Goal: Information Seeking & Learning: Find specific fact

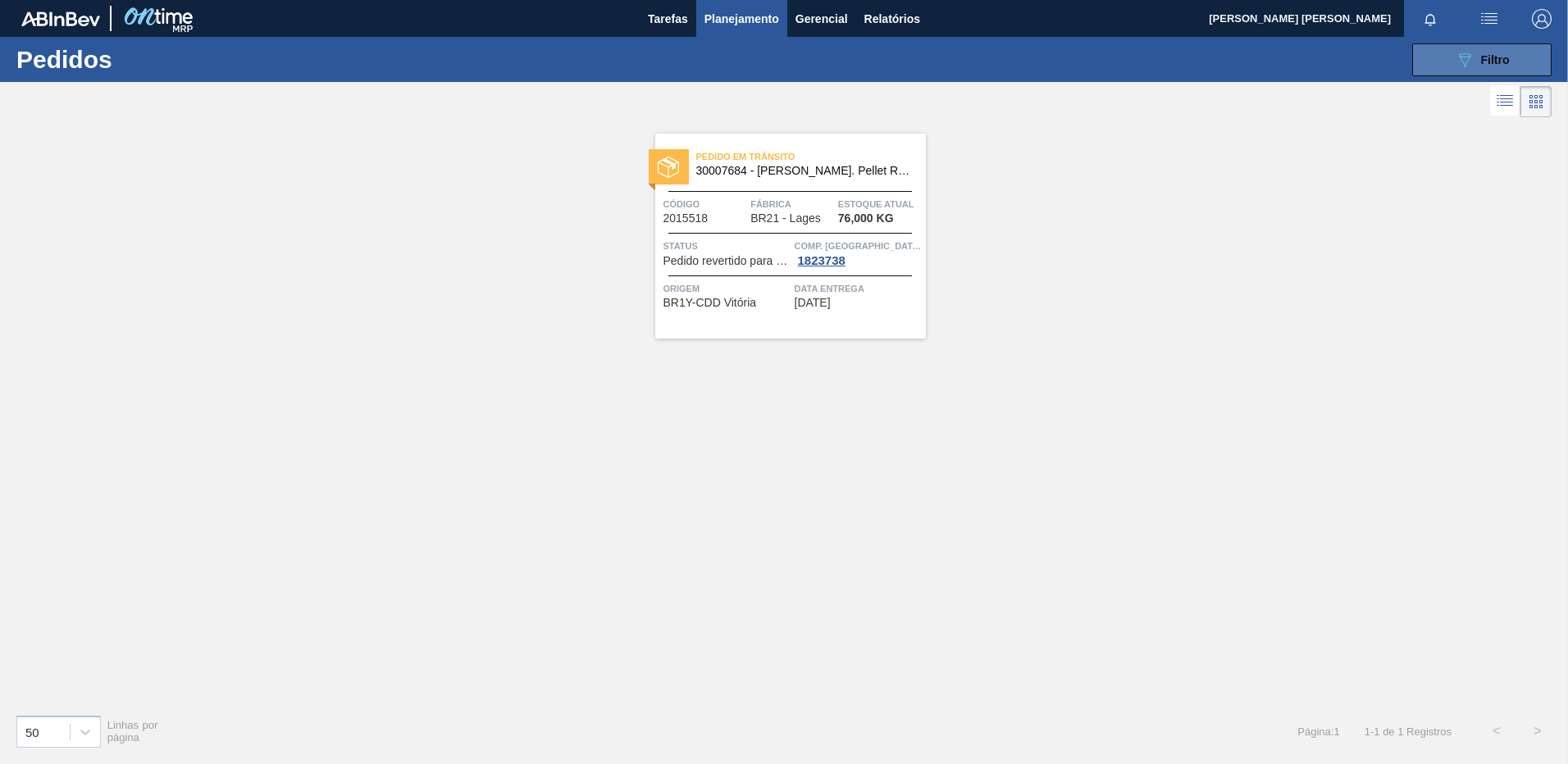
click at [1421, 65] on button "089F7B8B-B2A5-4AFE-B5C0-19BA573D28AC Filtro" at bounding box center [1482, 60] width 140 height 33
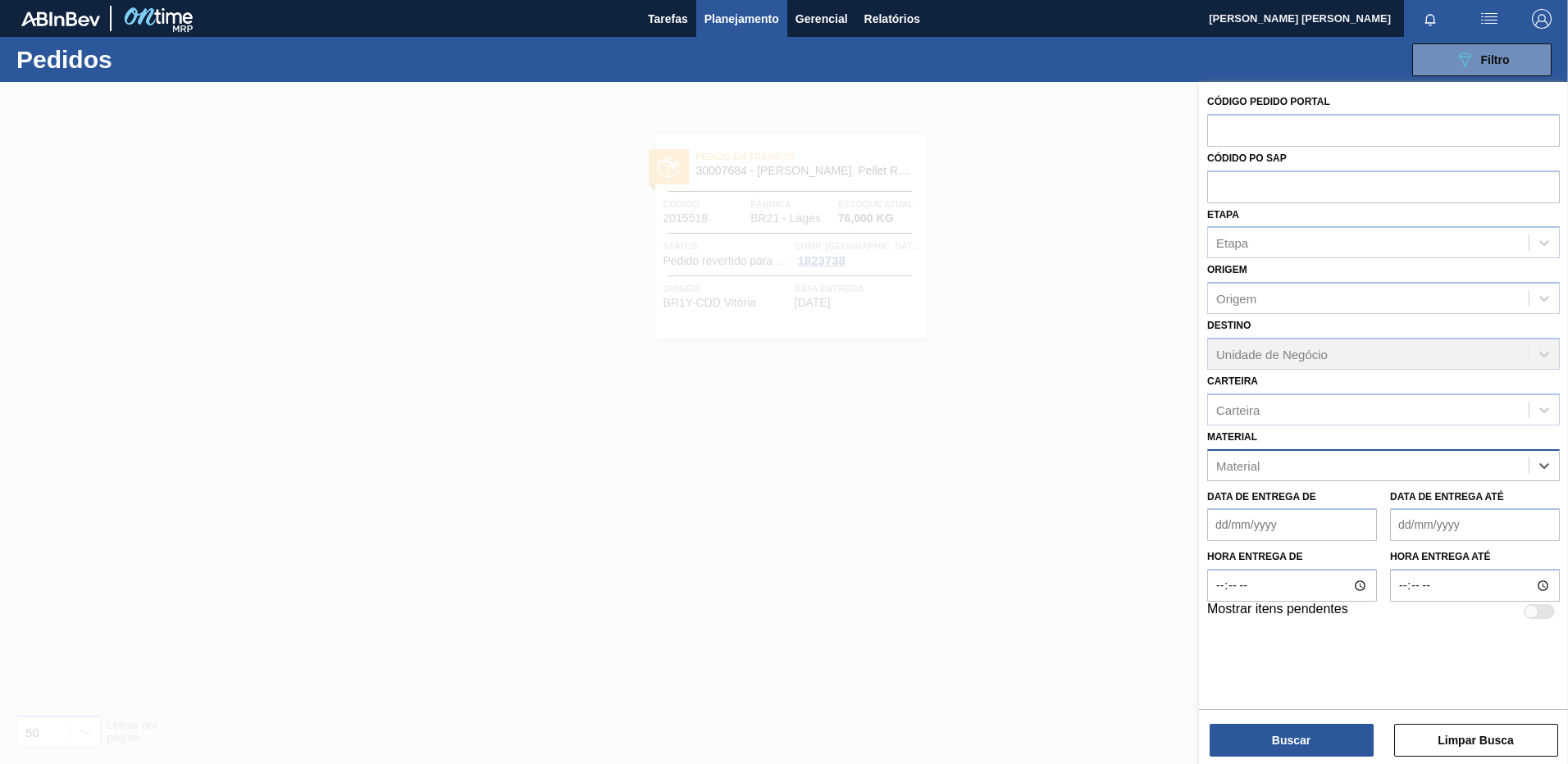
paste input "30034290"
type input "30034290"
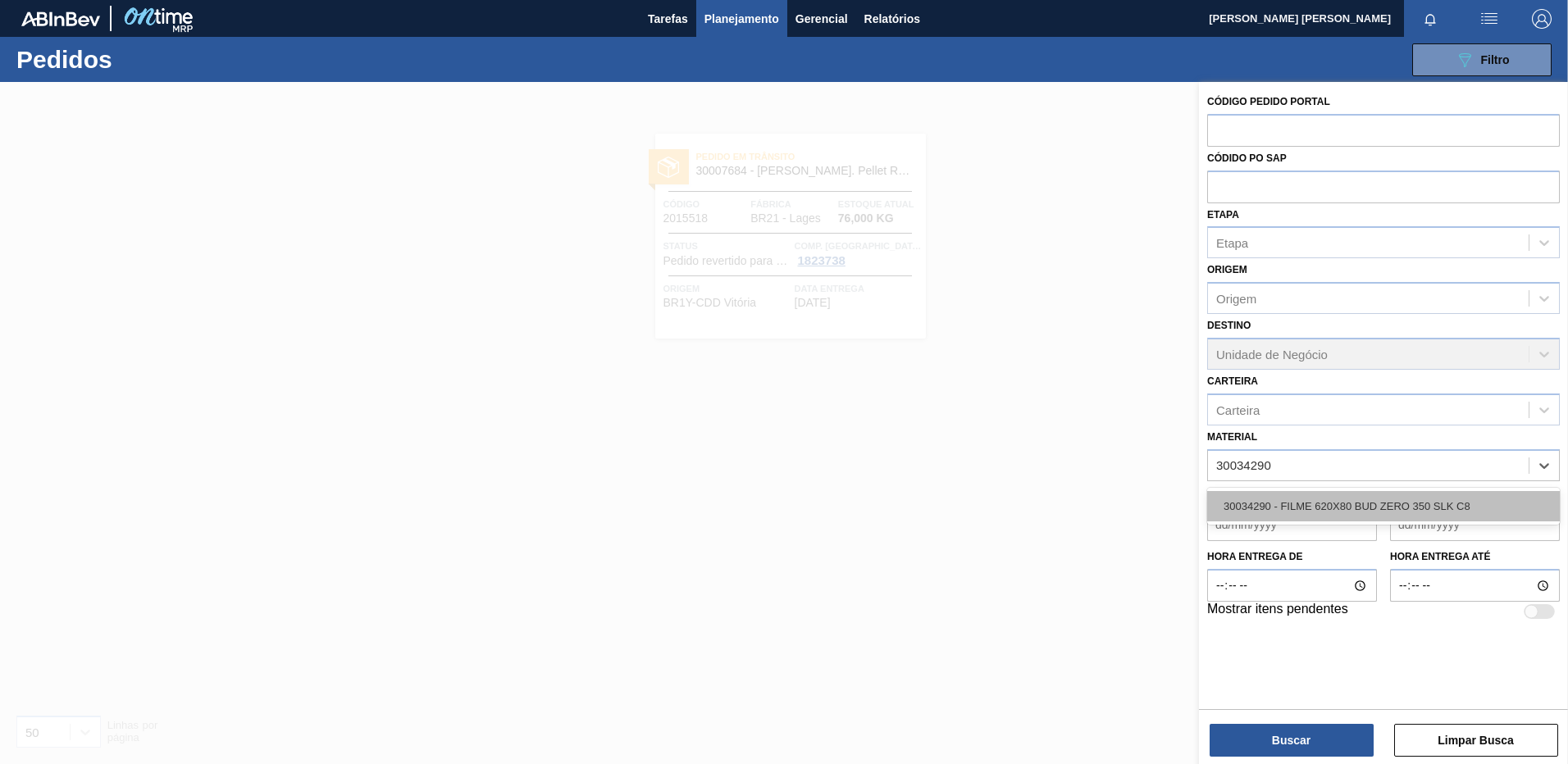
click at [1434, 508] on div "30034290 - FILME 620X80 BUD ZERO 350 SLK C8" at bounding box center [1383, 506] width 352 height 31
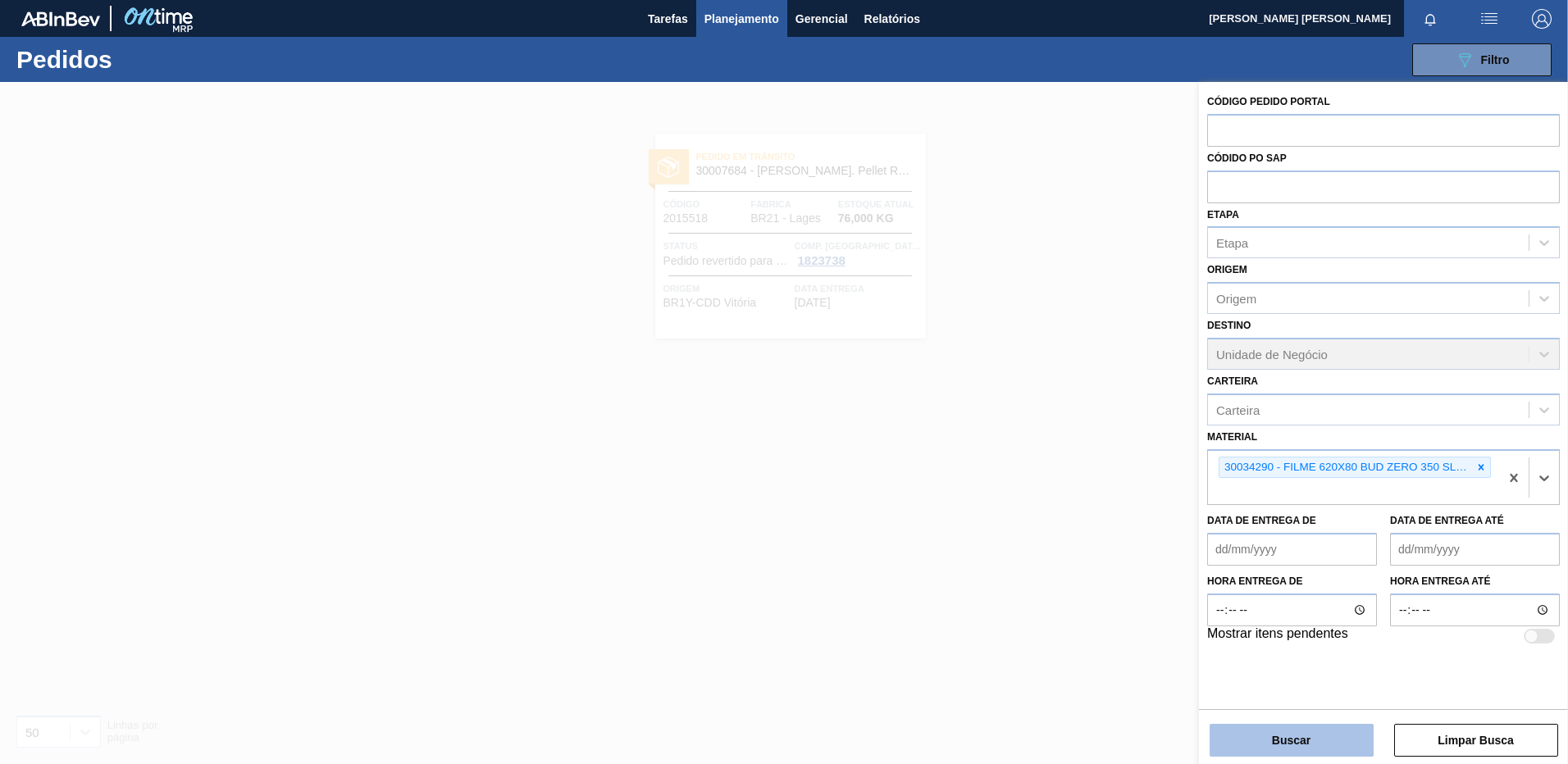
click at [1298, 732] on button "Buscar" at bounding box center [1291, 740] width 164 height 33
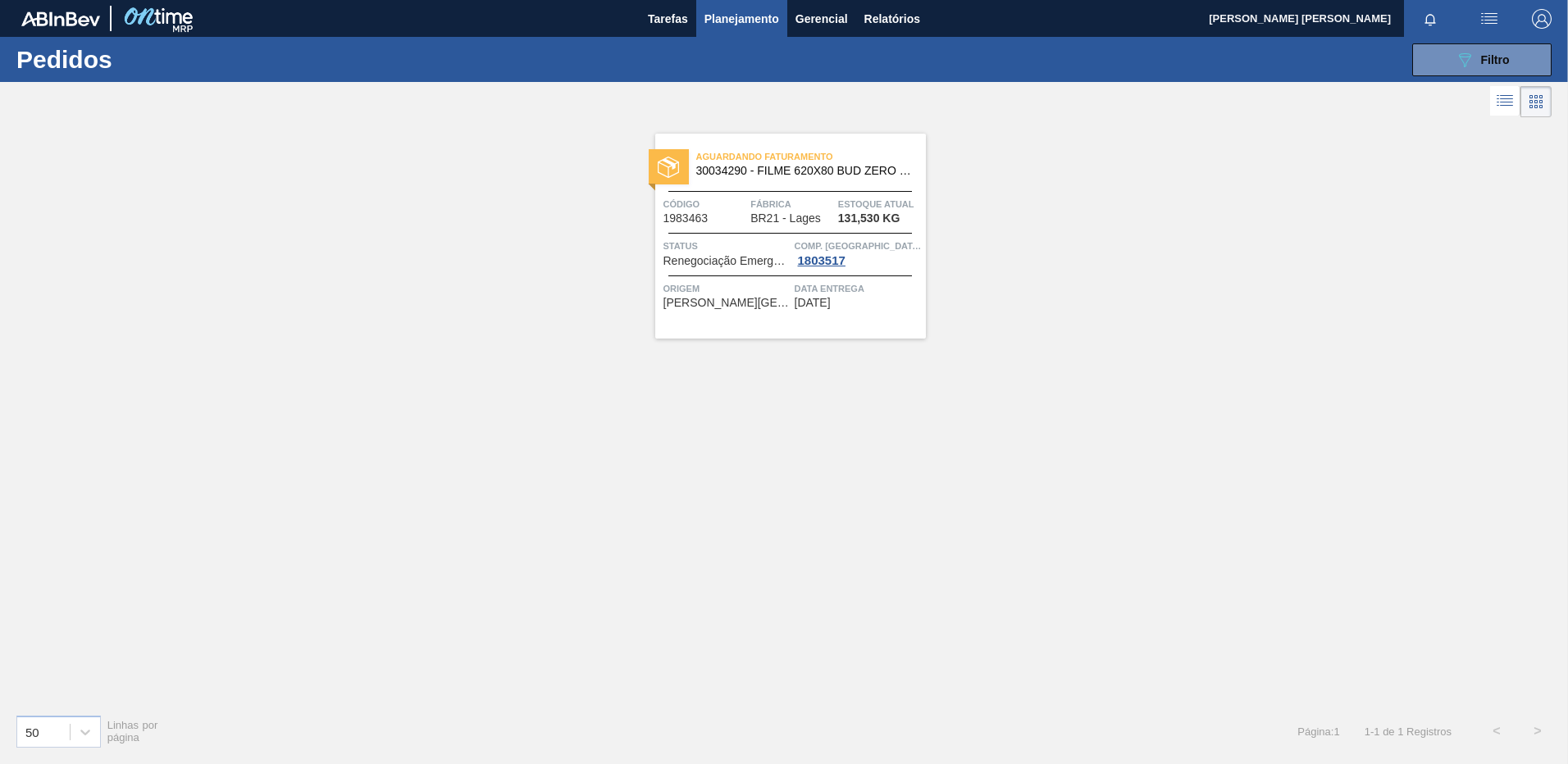
click at [804, 294] on span "Data entrega" at bounding box center [858, 289] width 127 height 17
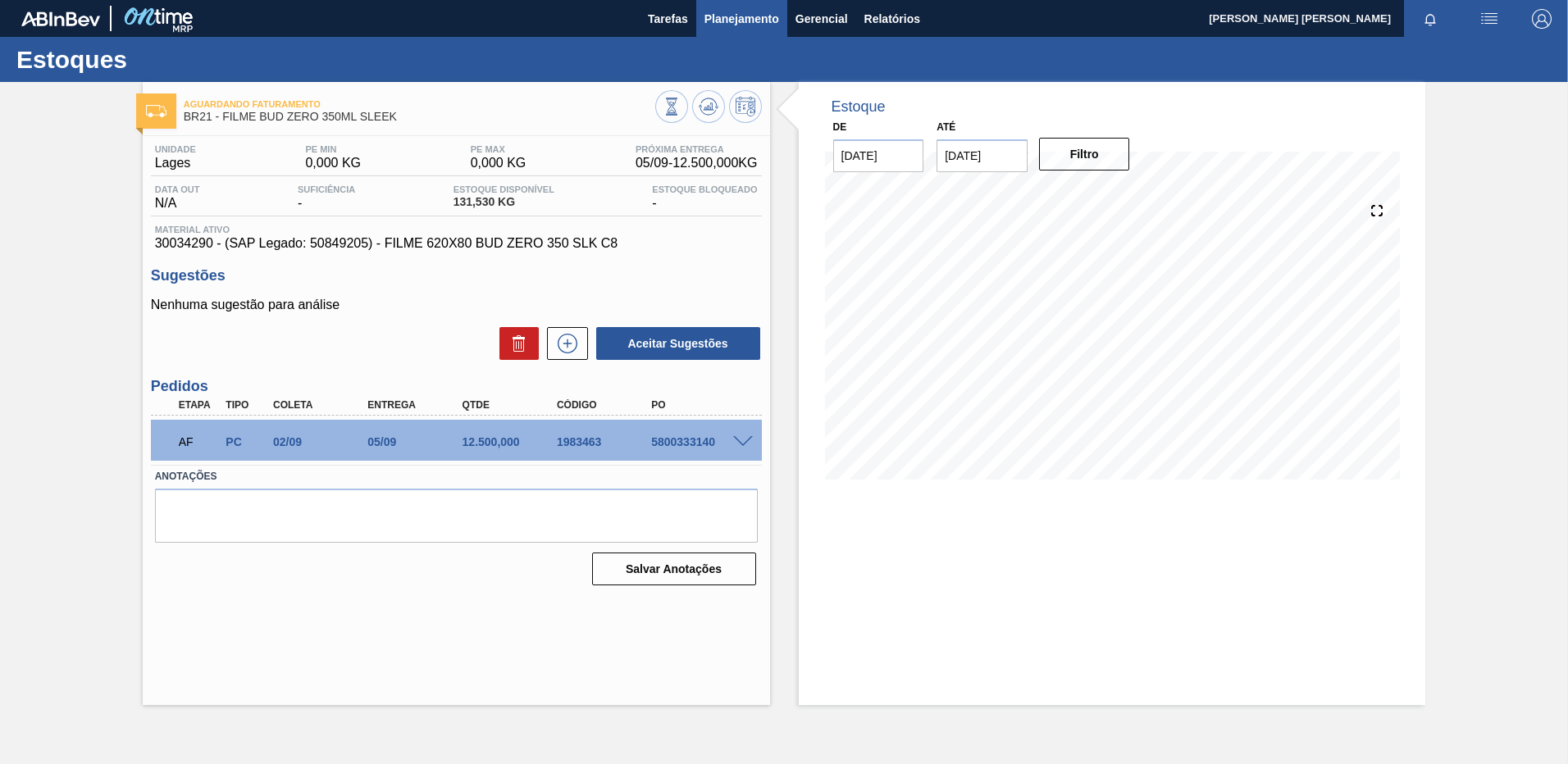
click at [749, 17] on span "Planejamento" at bounding box center [742, 19] width 75 height 20
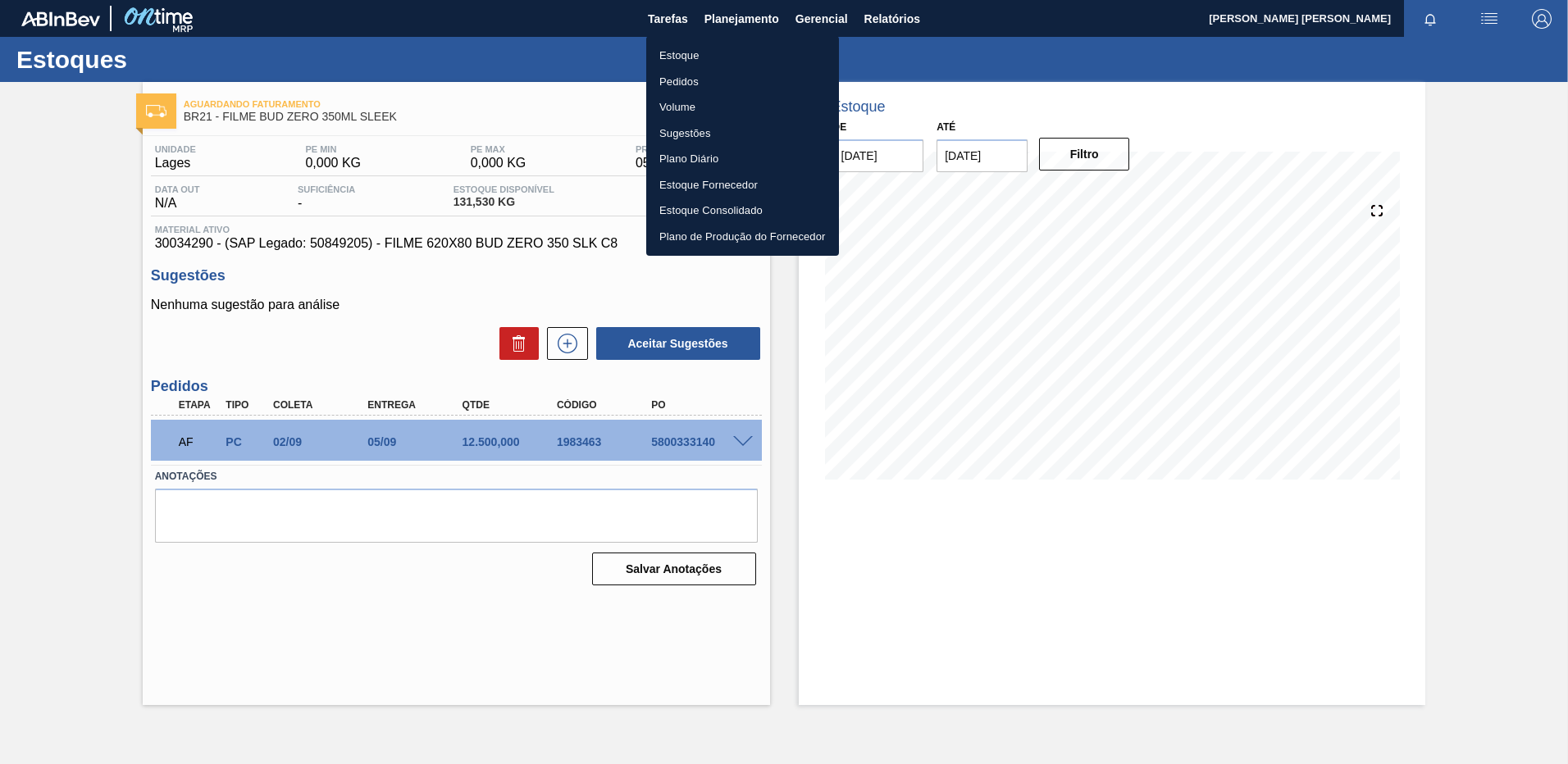
click at [672, 73] on li "Pedidos" at bounding box center [743, 82] width 193 height 26
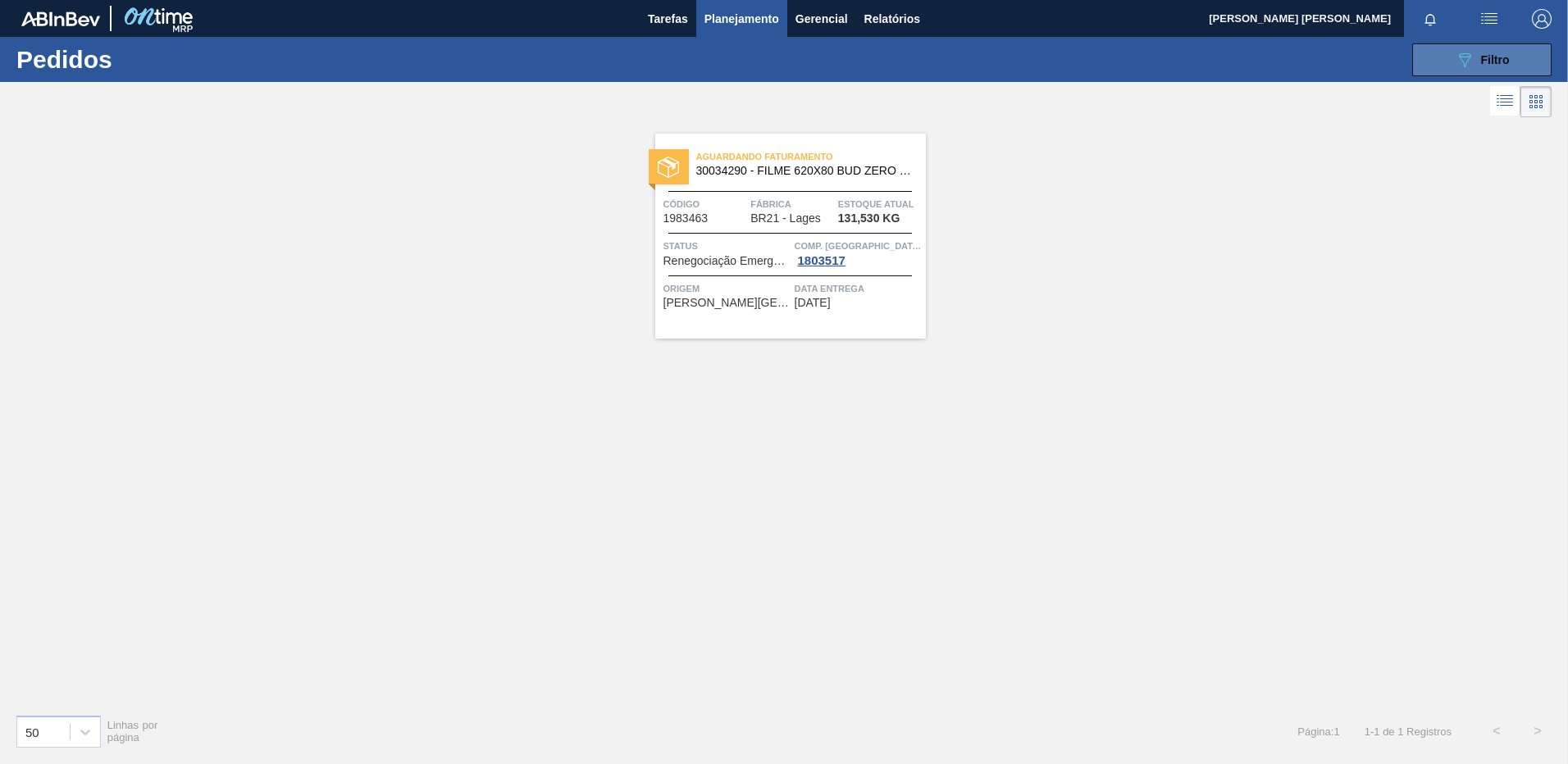
click at [1488, 48] on button "089F7B8B-B2A5-4AFE-B5C0-19BA573D28AC Filtro" at bounding box center [1482, 60] width 140 height 33
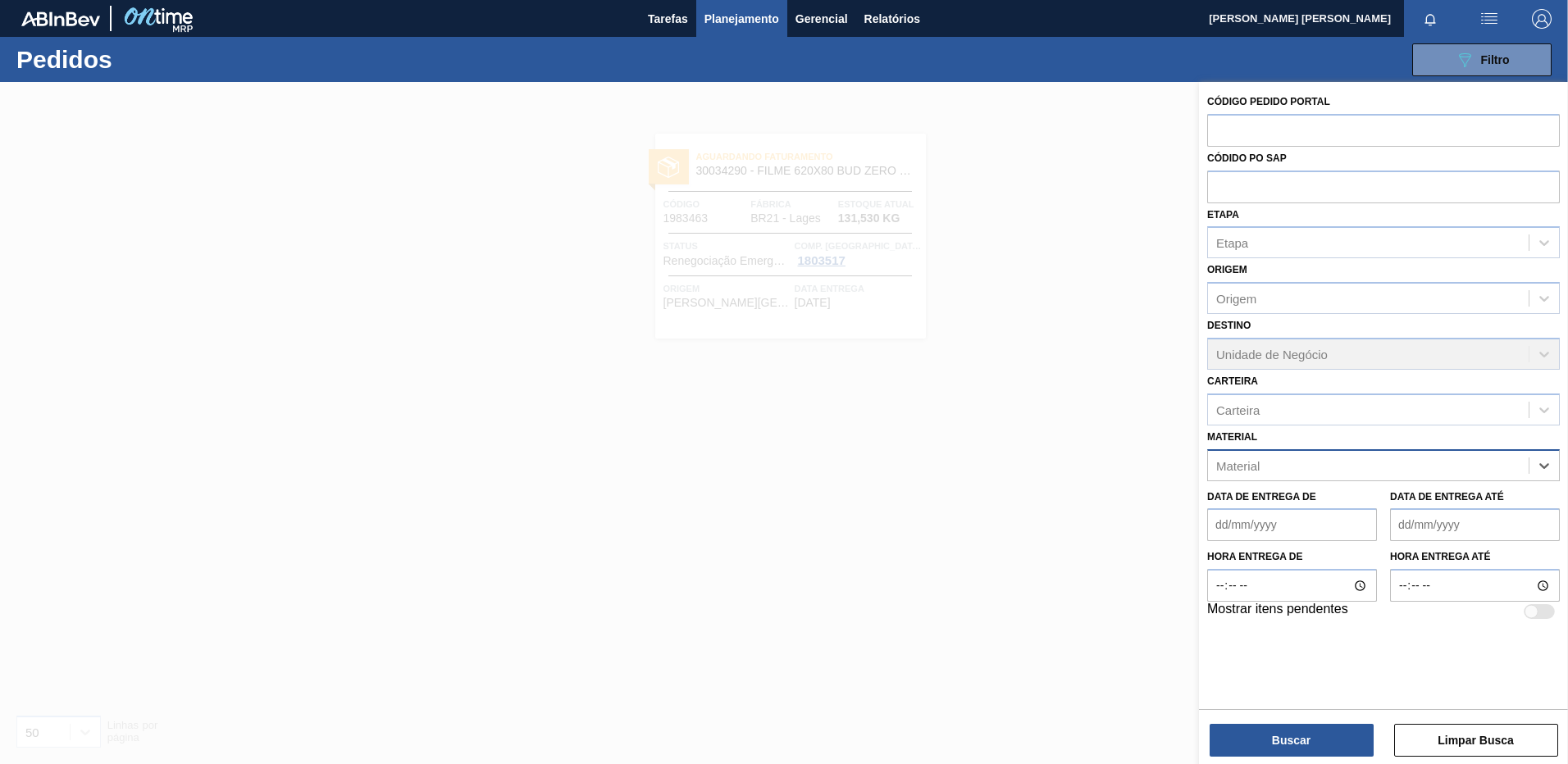
click at [1507, 468] on div "Material" at bounding box center [1368, 466] width 320 height 24
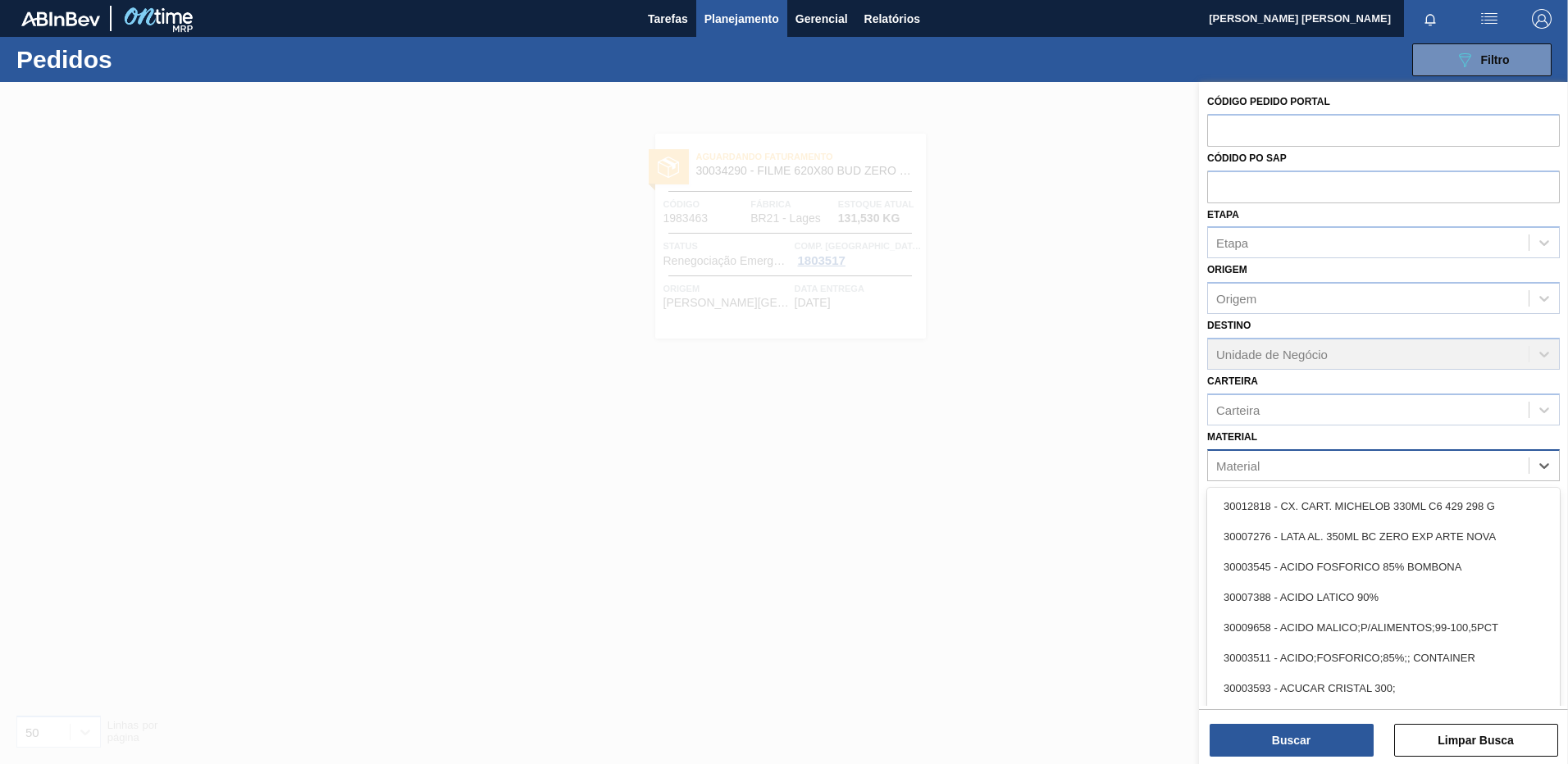
paste input "20005387"
type input "20005387"
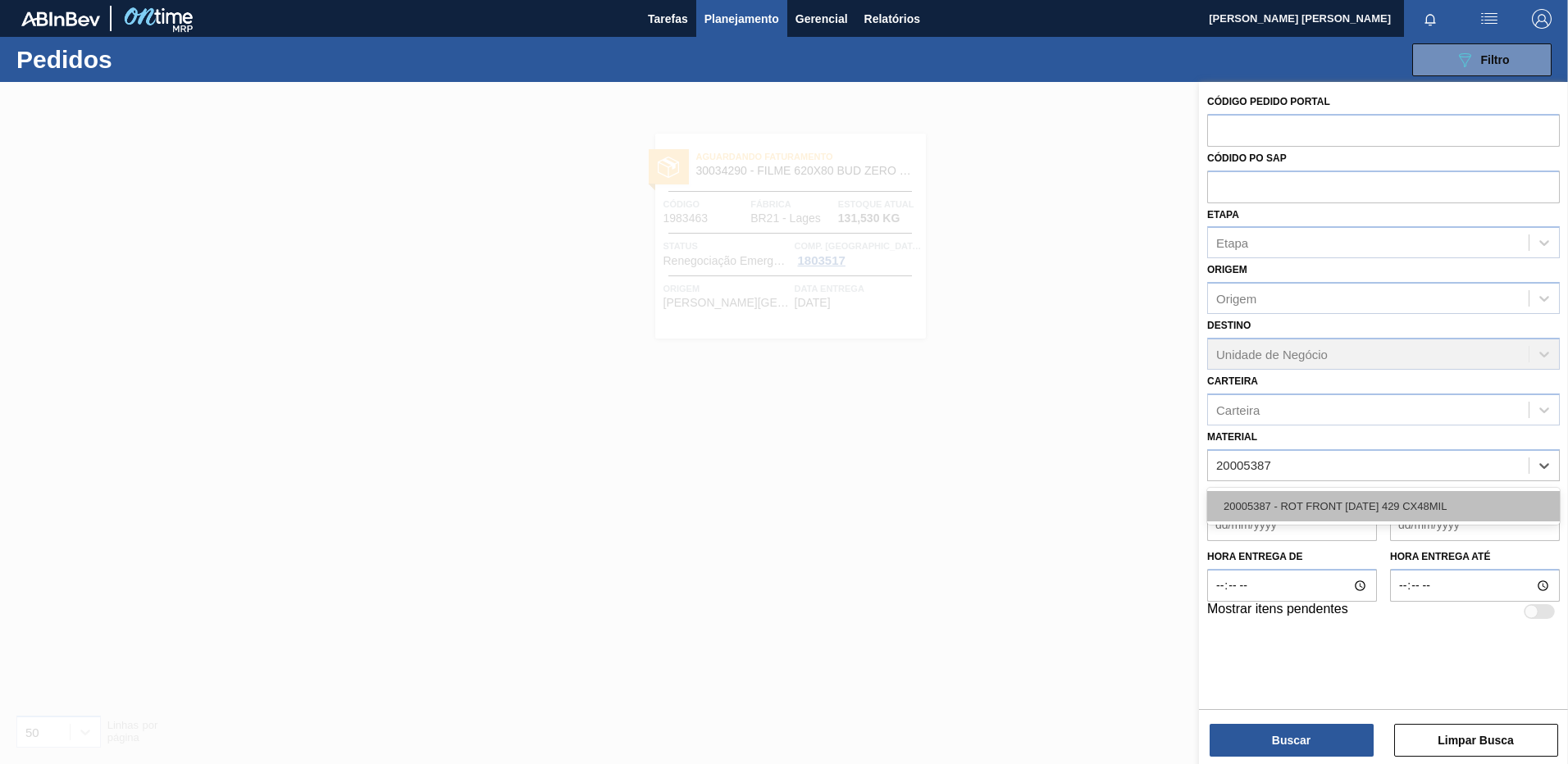
click at [1335, 521] on div "20005387 - ROT FRONT [DATE] 429 CX48MIL" at bounding box center [1383, 506] width 352 height 31
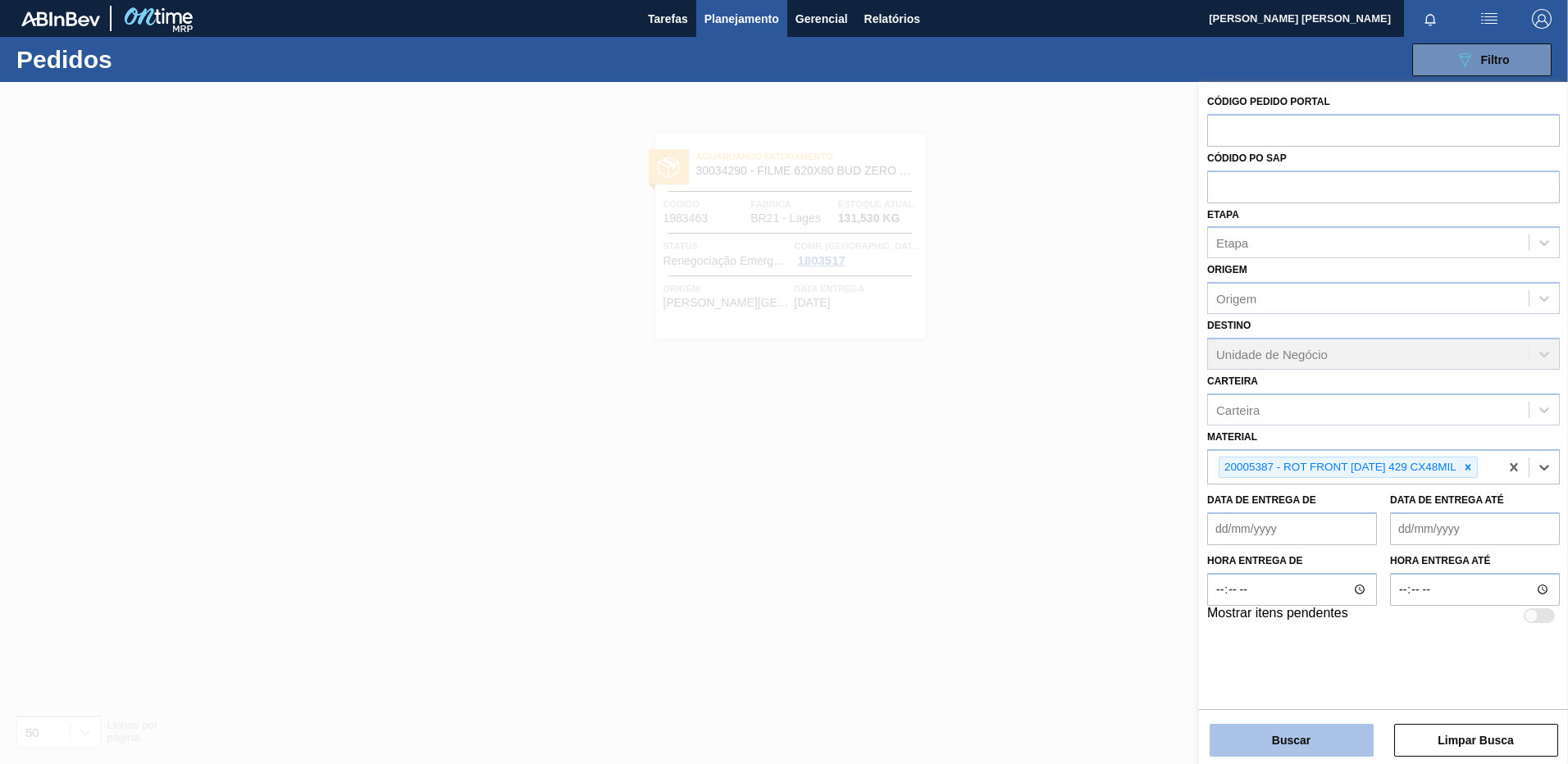
click at [1299, 730] on button "Buscar" at bounding box center [1291, 740] width 164 height 33
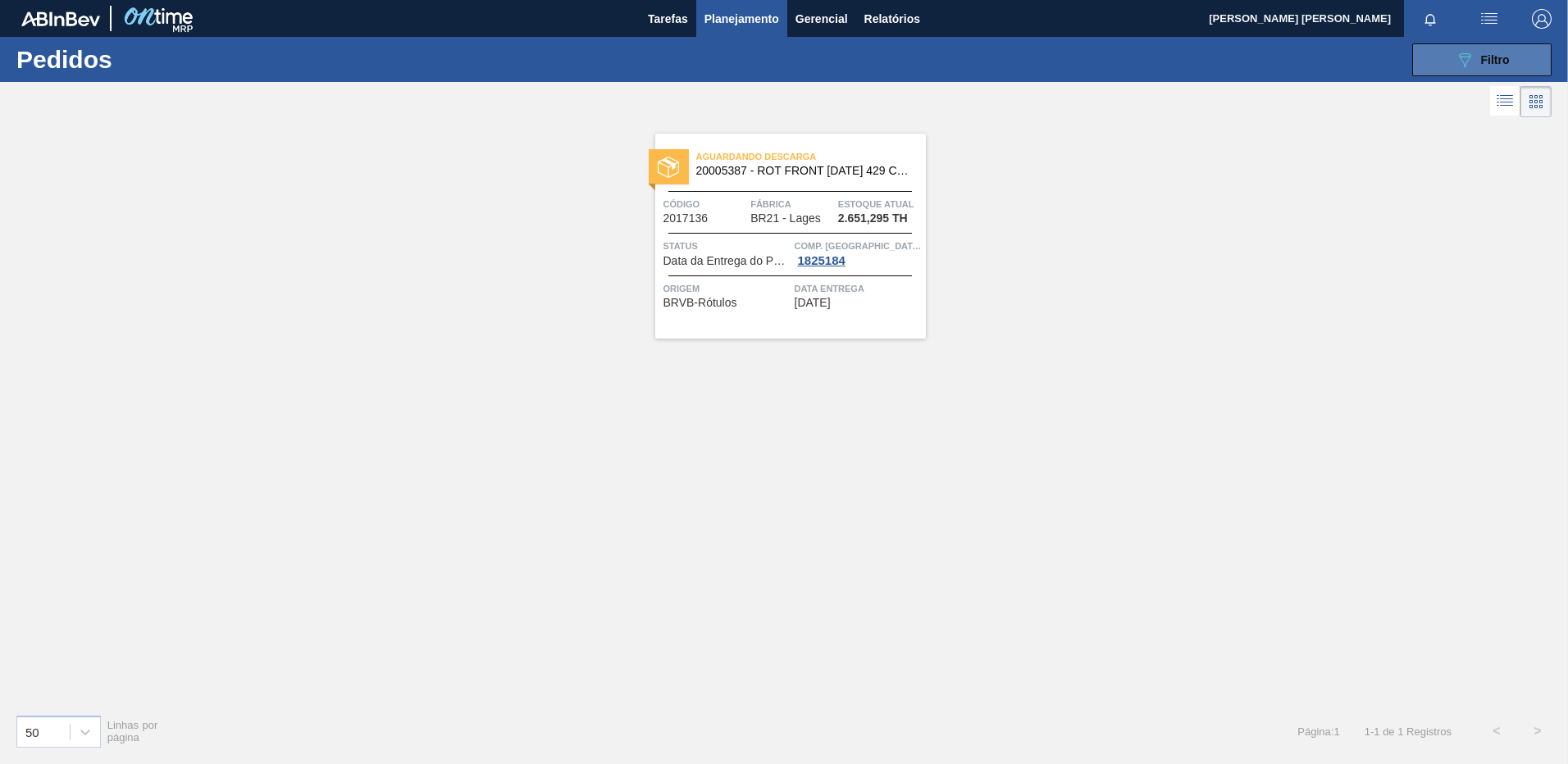
click at [1498, 70] on button "089F7B8B-B2A5-4AFE-B5C0-19BA573D28AC Filtro" at bounding box center [1482, 60] width 140 height 33
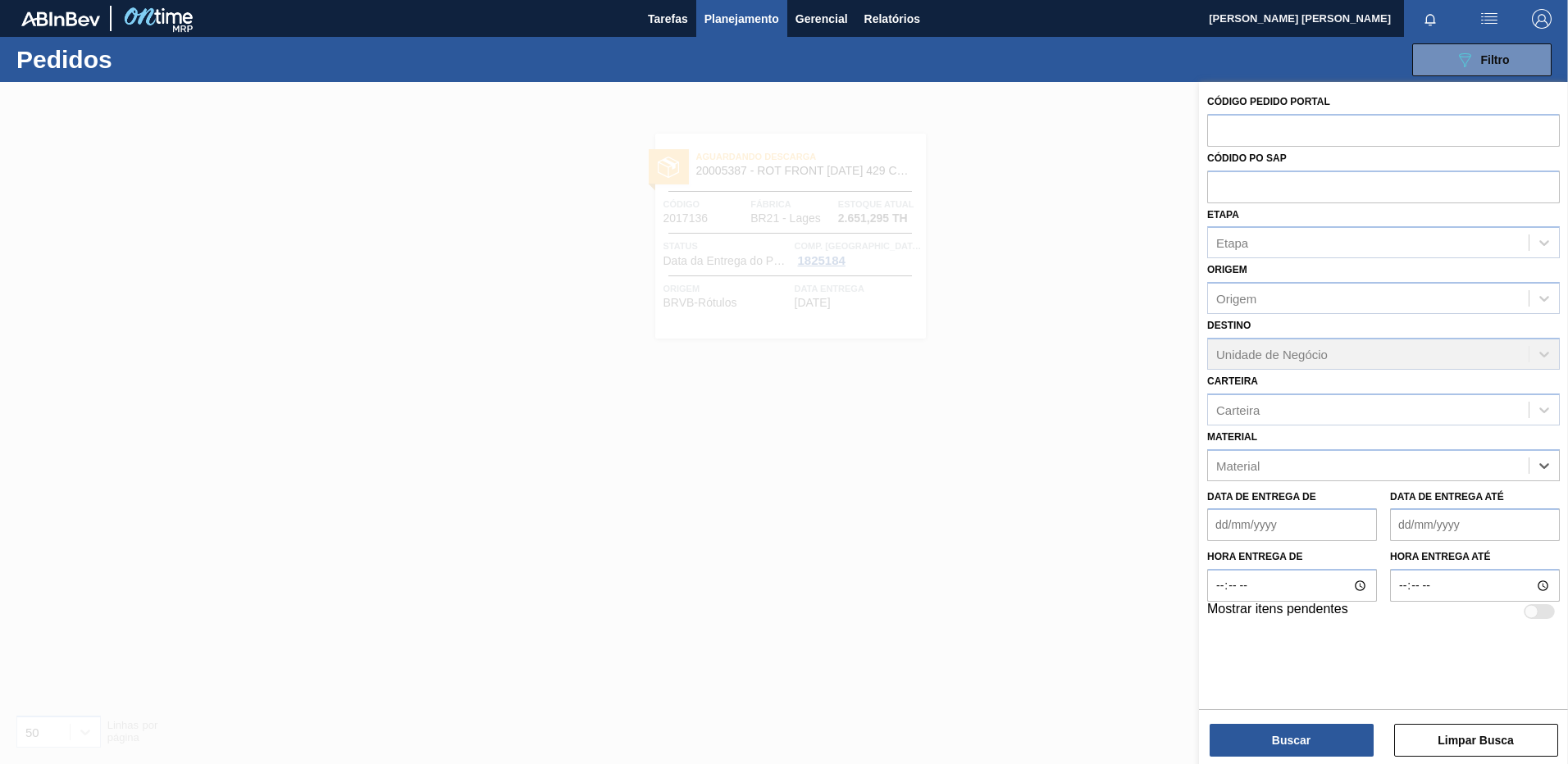
paste input "30018275"
type input "30018275"
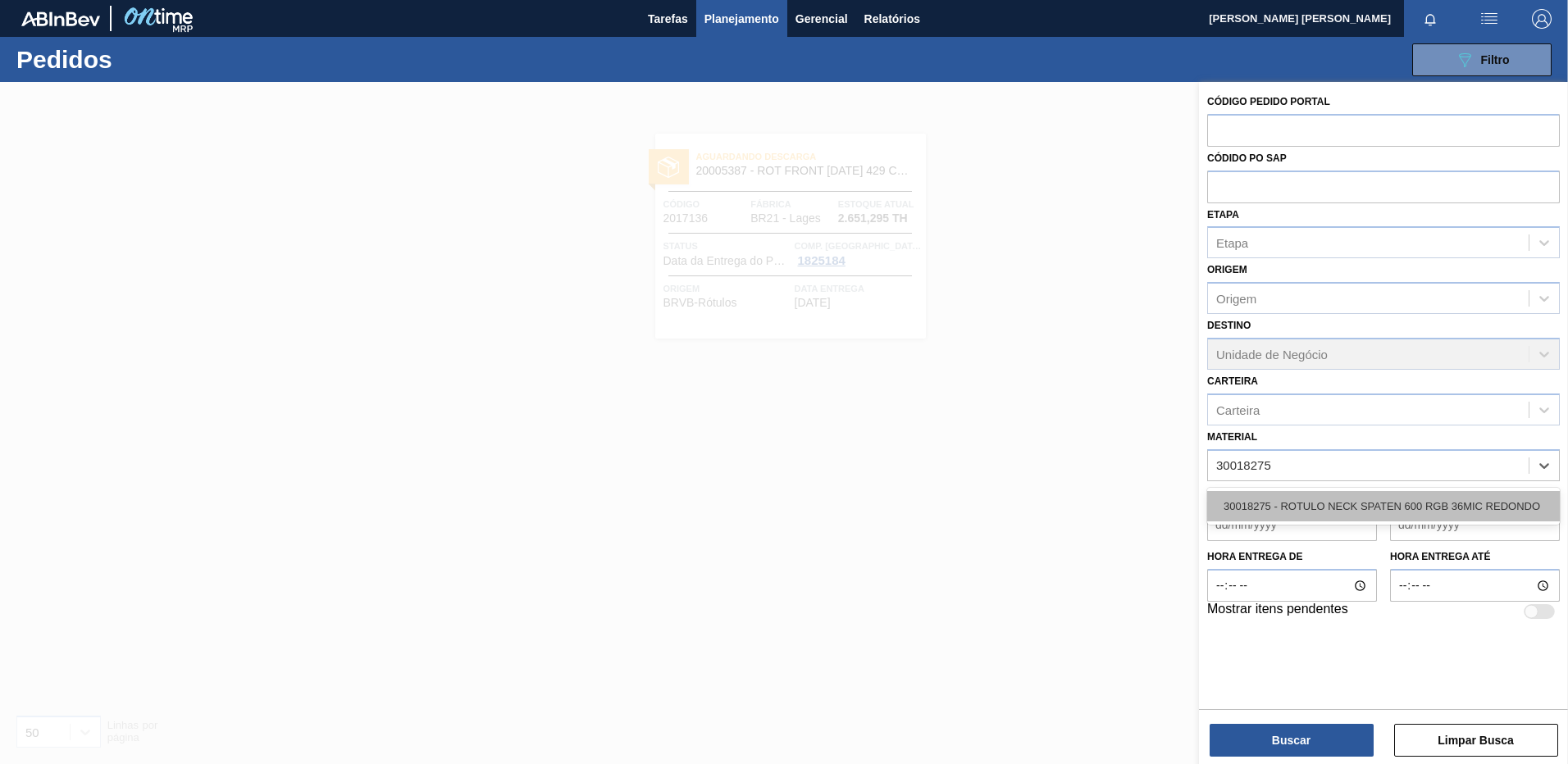
click at [1363, 505] on div "30018275 - ROTULO NECK SPATEN 600 RGB 36MIC REDONDO" at bounding box center [1383, 506] width 352 height 31
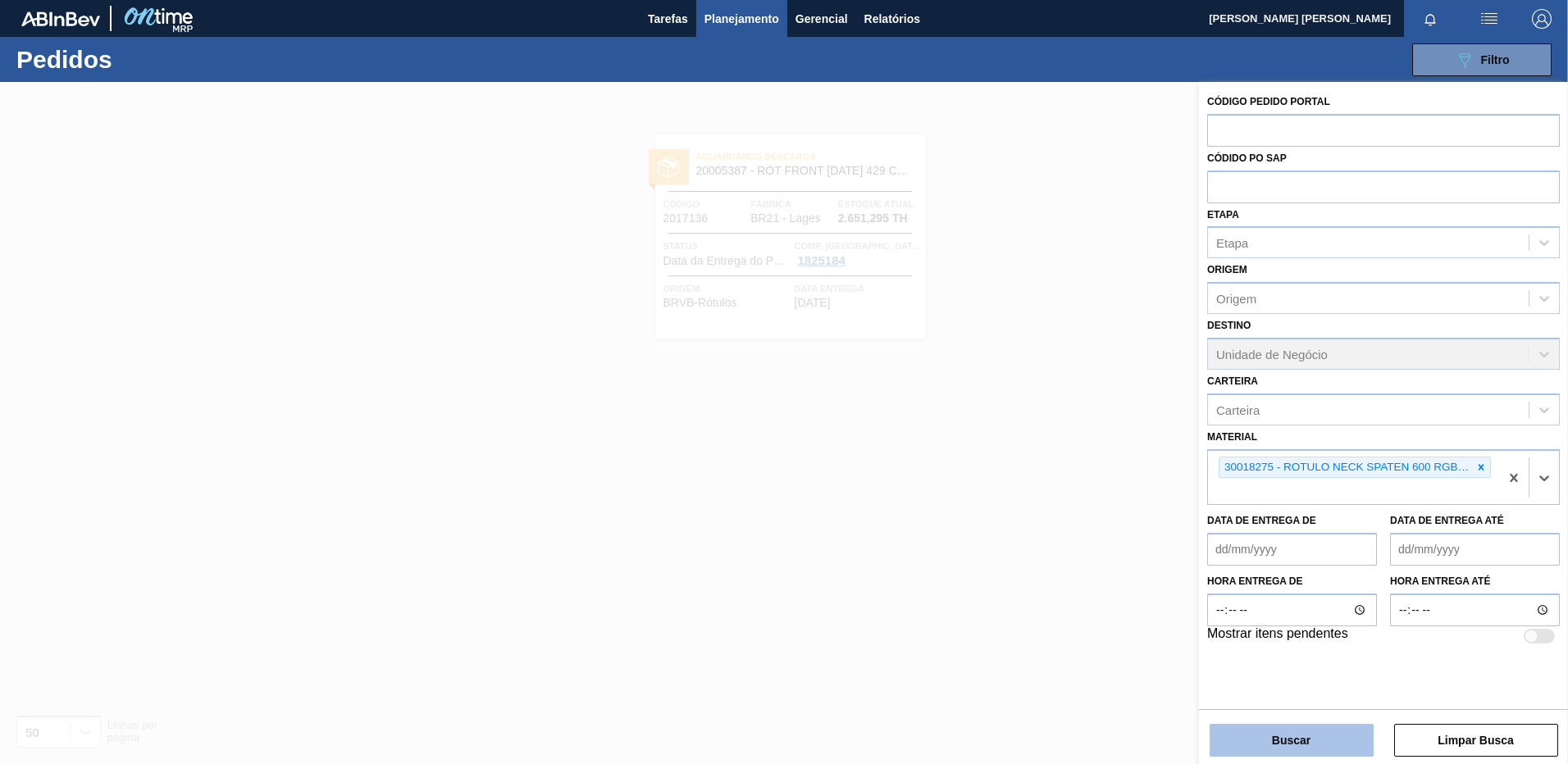
click at [1324, 729] on button "Buscar" at bounding box center [1291, 740] width 164 height 33
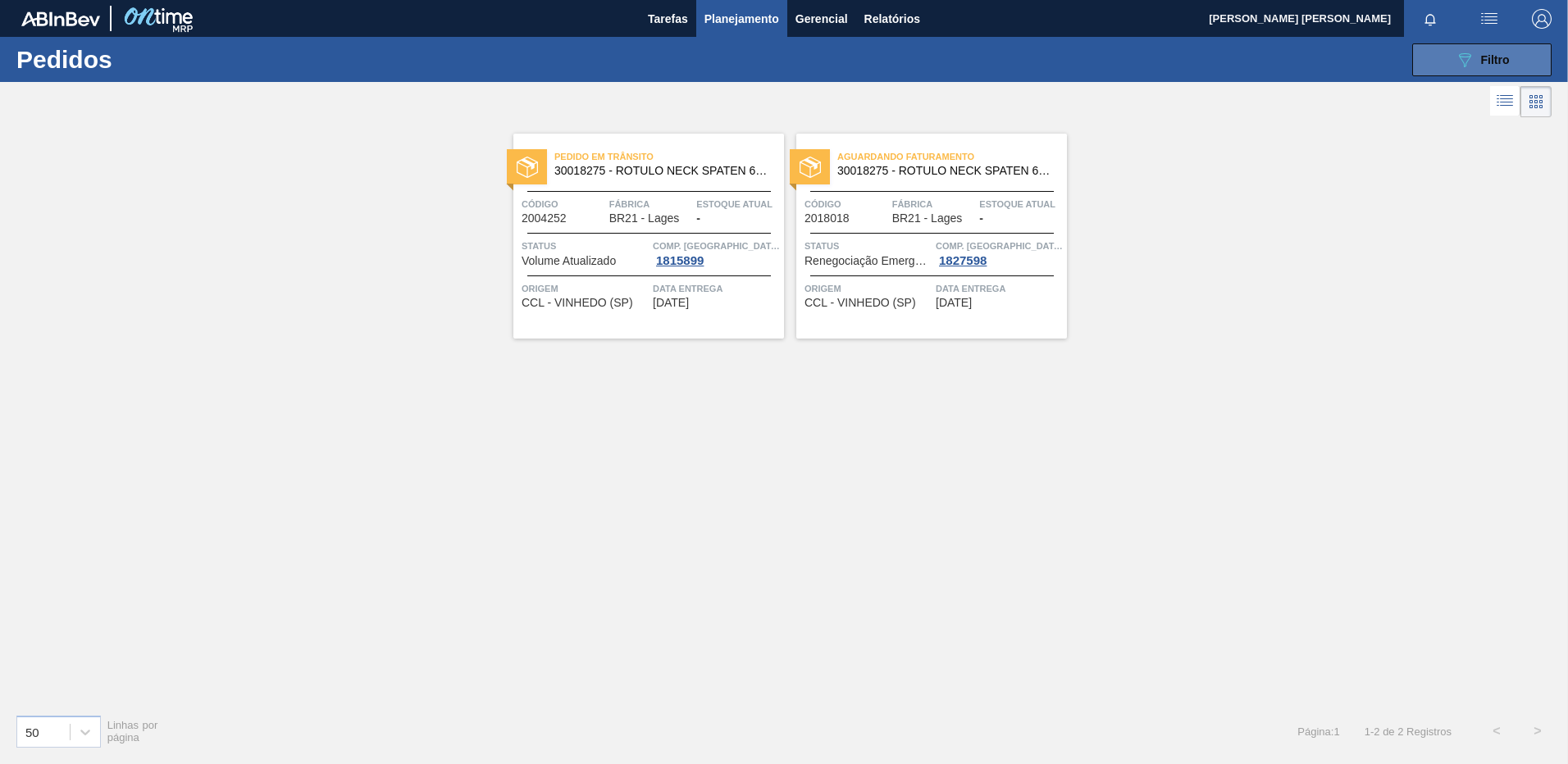
click at [1434, 66] on button "089F7B8B-B2A5-4AFE-B5C0-19BA573D28AC Filtro" at bounding box center [1482, 60] width 140 height 33
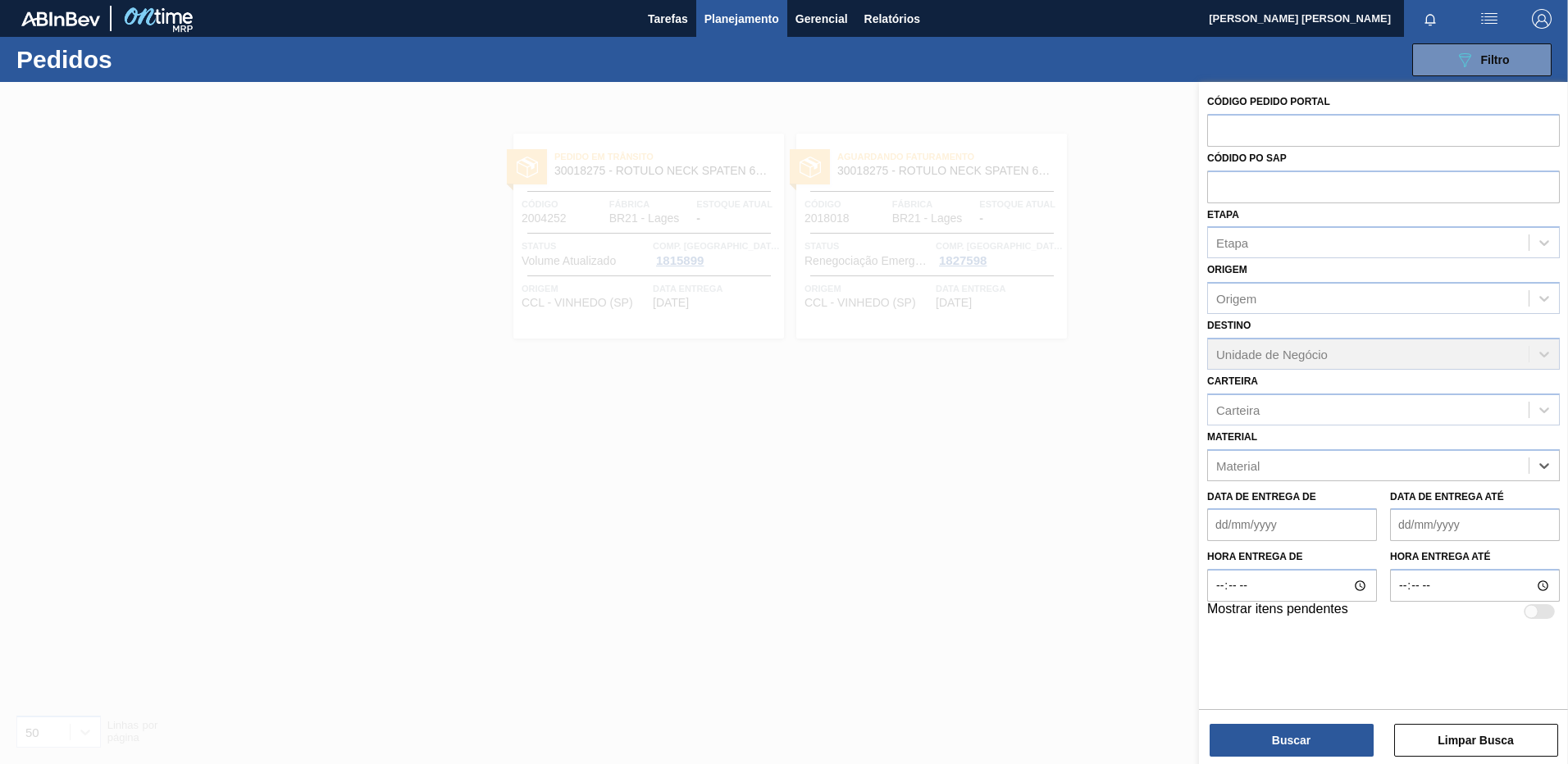
paste input "20005685"
type input "20005685"
click at [1336, 510] on div "20005685 - ROLHA MET SPATEN PO 0,19" at bounding box center [1383, 506] width 352 height 31
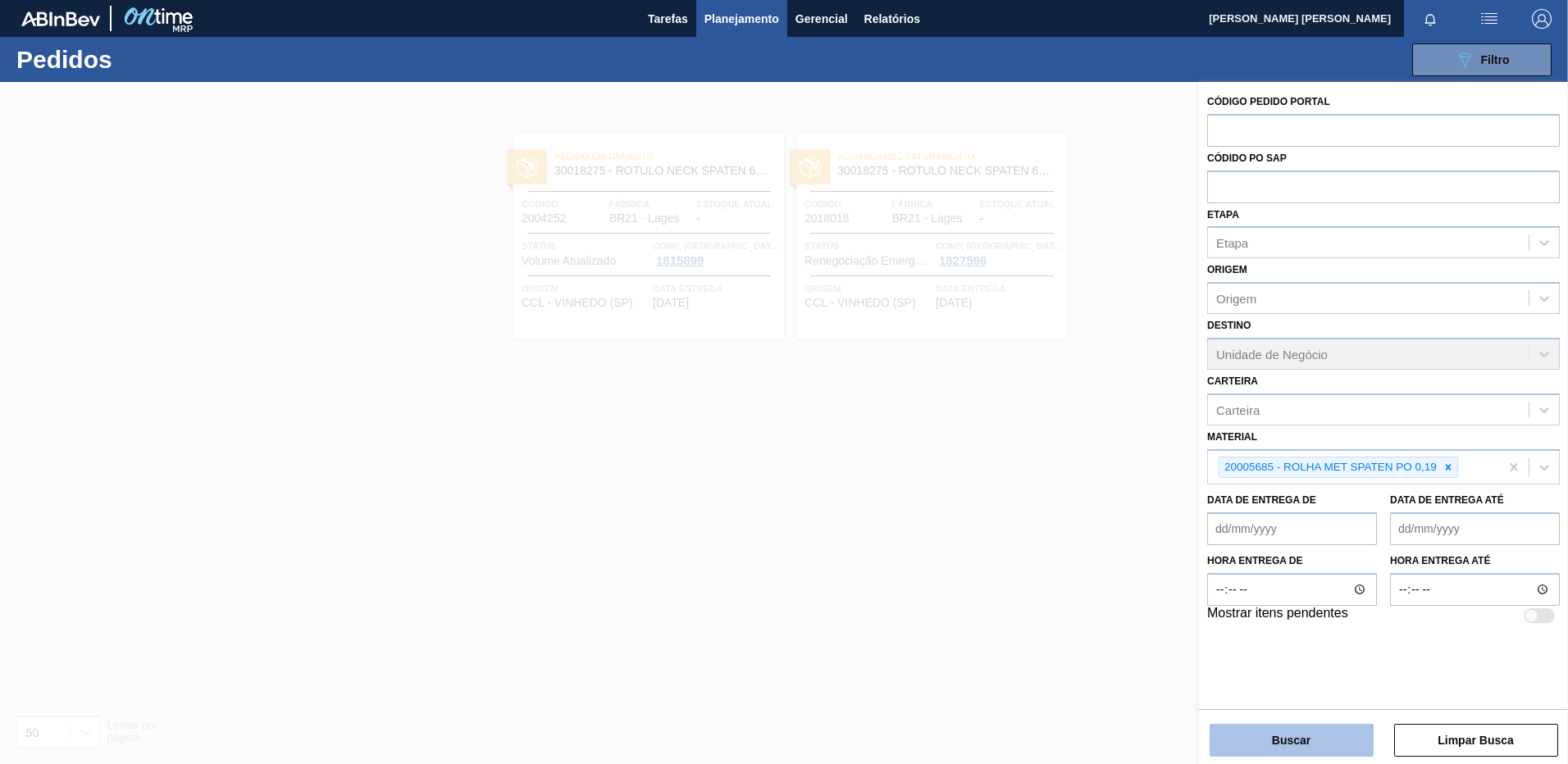
click at [1319, 740] on button "Buscar" at bounding box center [1291, 740] width 164 height 33
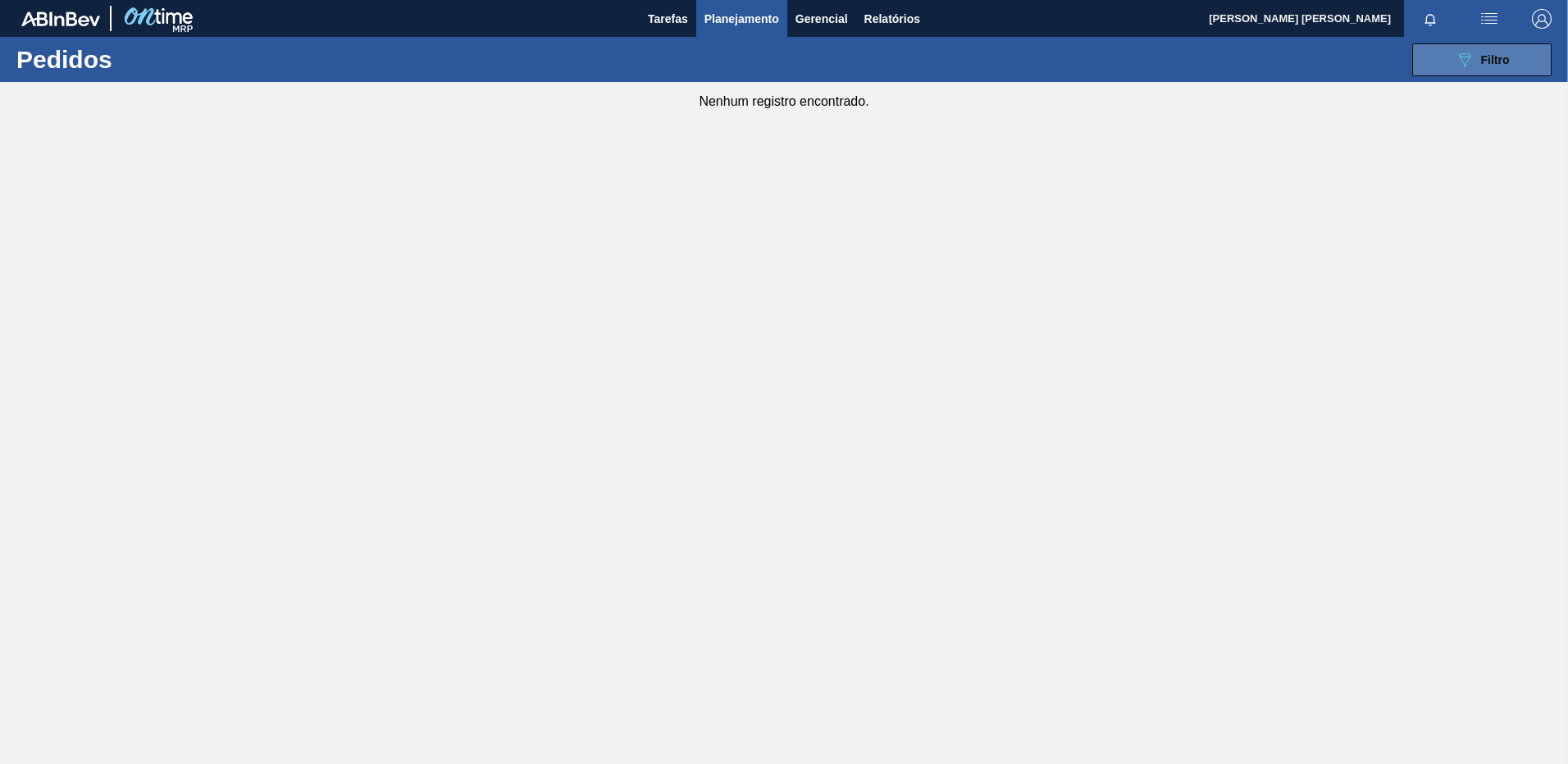
click at [1447, 69] on button "089F7B8B-B2A5-4AFE-B5C0-19BA573D28AC Filtro" at bounding box center [1482, 60] width 140 height 33
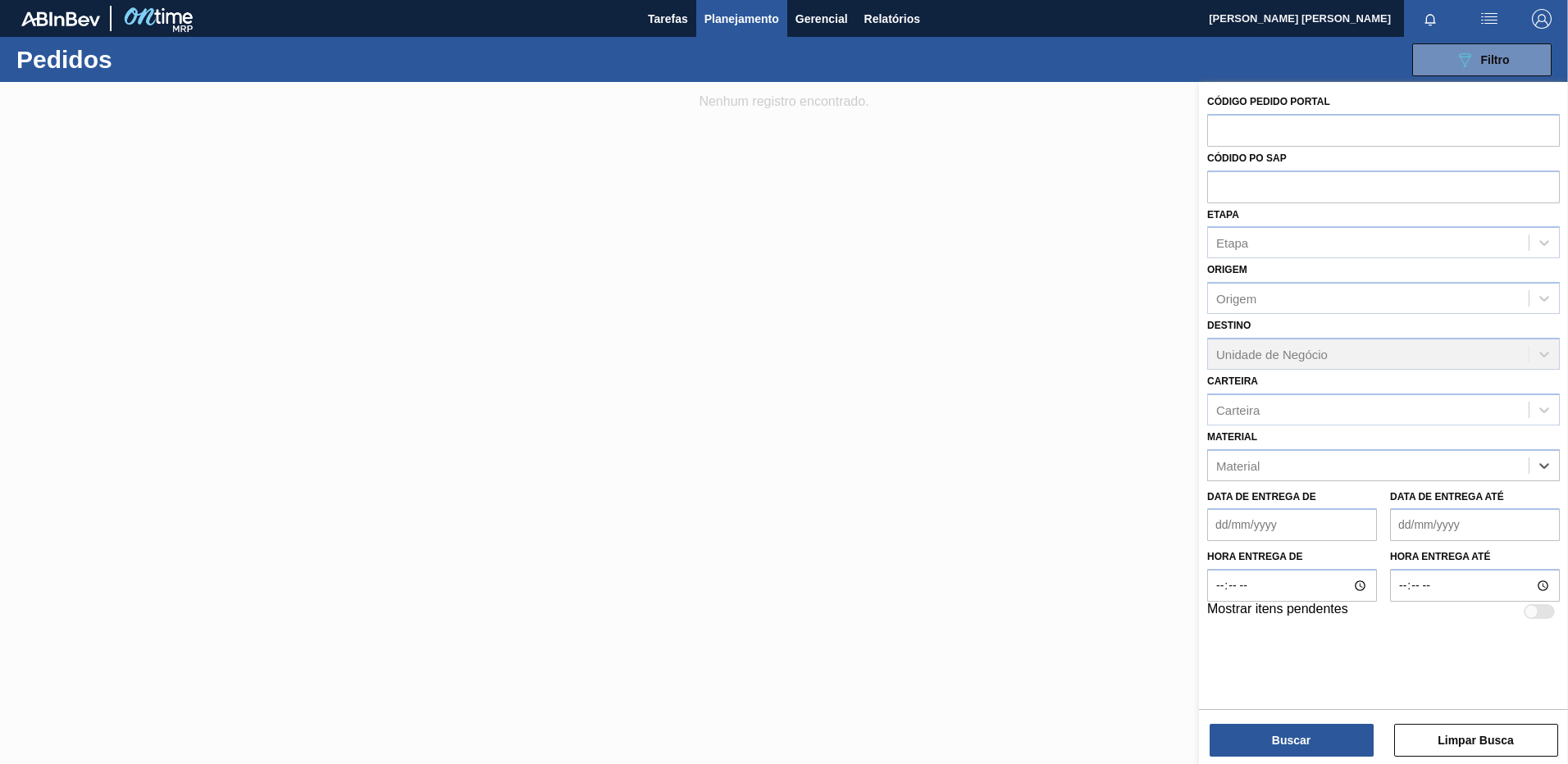
paste input "30012583"
type input "30012583"
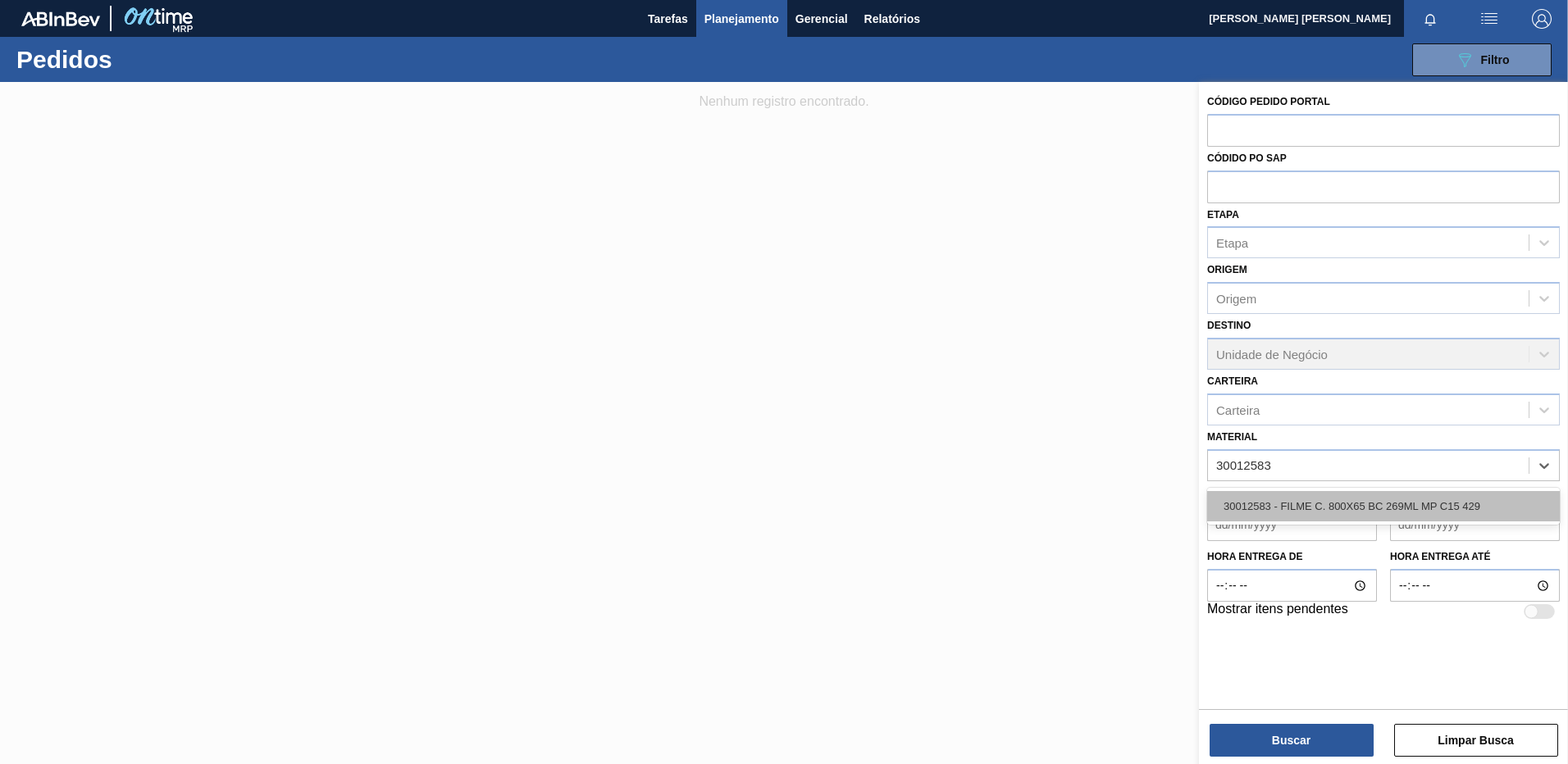
click at [1402, 510] on div "30012583 - FILME C. 800X65 BC 269ML MP C15 429" at bounding box center [1383, 506] width 352 height 31
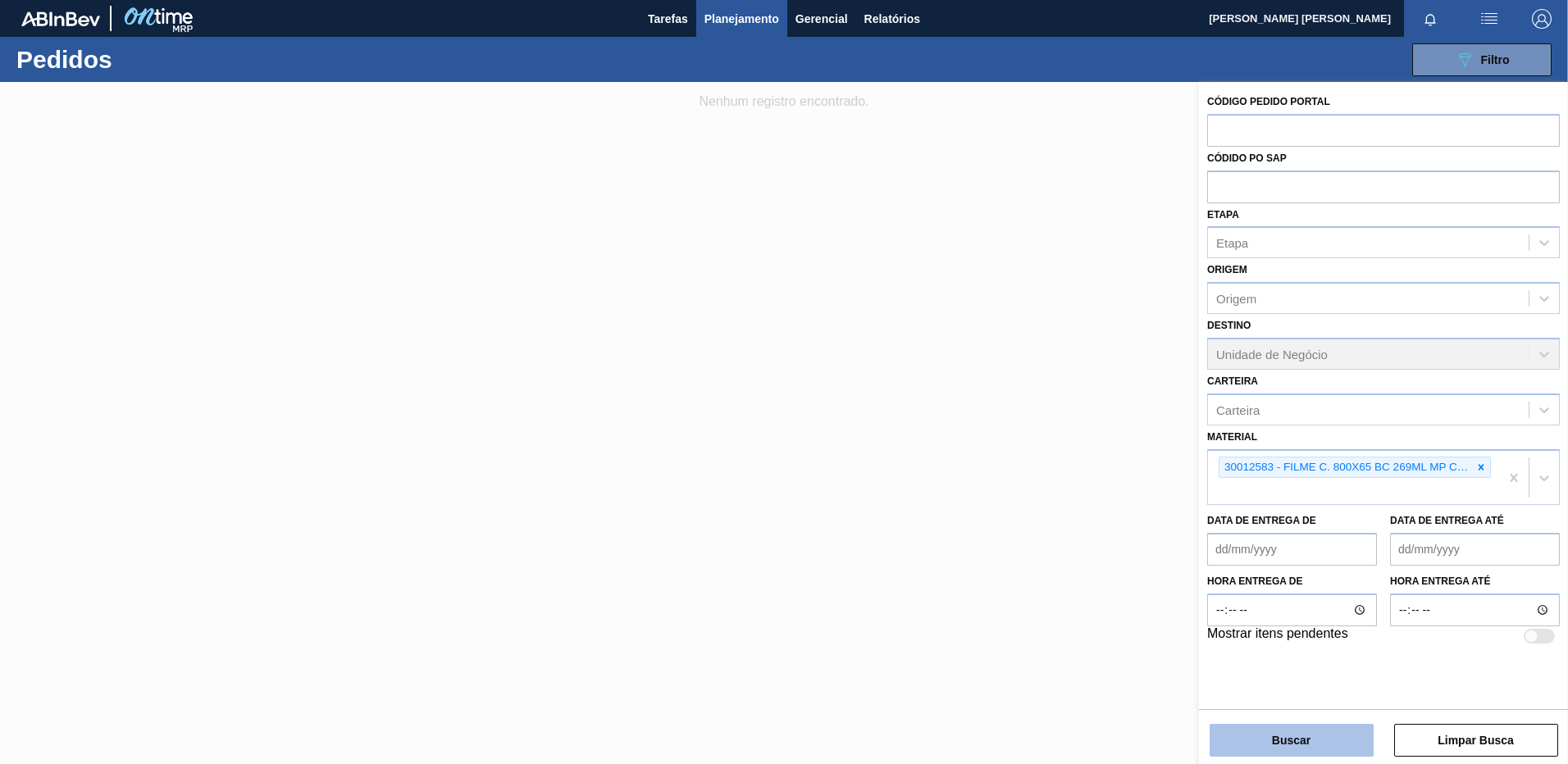
click at [1330, 727] on button "Buscar" at bounding box center [1291, 740] width 164 height 33
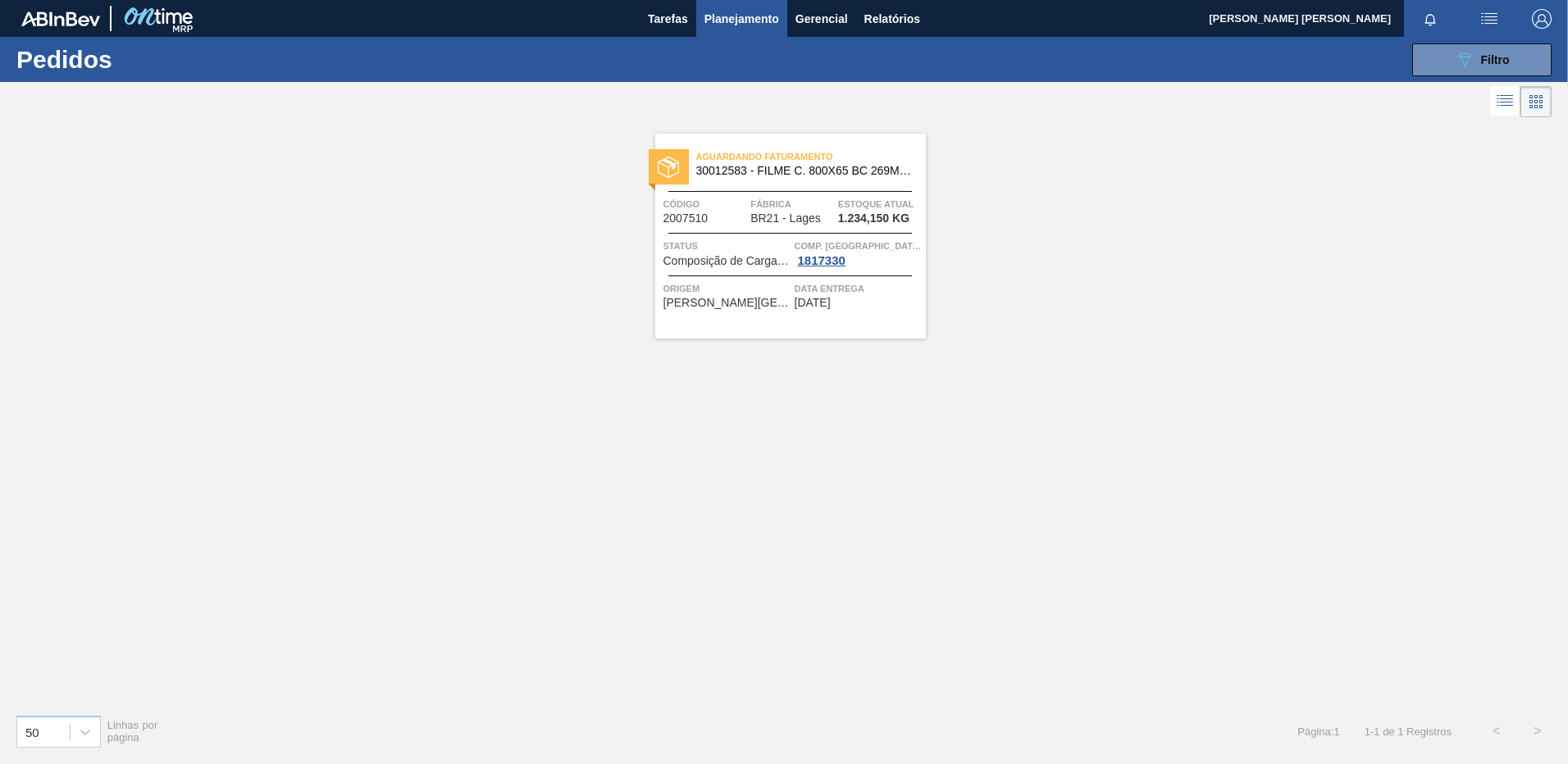
click at [1455, 80] on div "089F7B8B-B2A5-4AFE-B5C0-19BA573D28AC Filtro Código Pedido Portal Códido PO SAP …" at bounding box center [910, 60] width 1298 height 49
click at [1461, 57] on icon at bounding box center [1465, 60] width 12 height 14
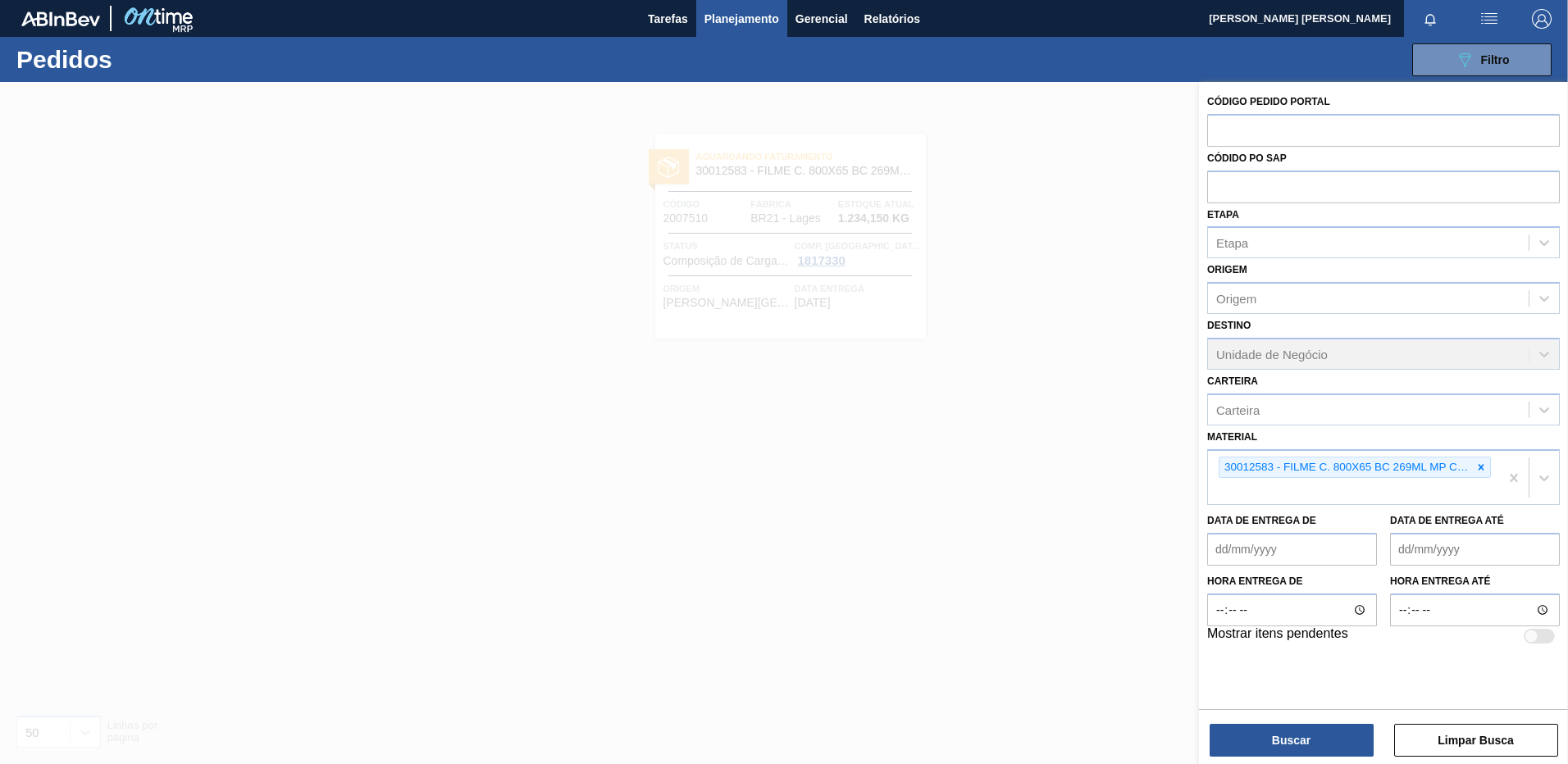
paste input "30018294"
type input "30018294"
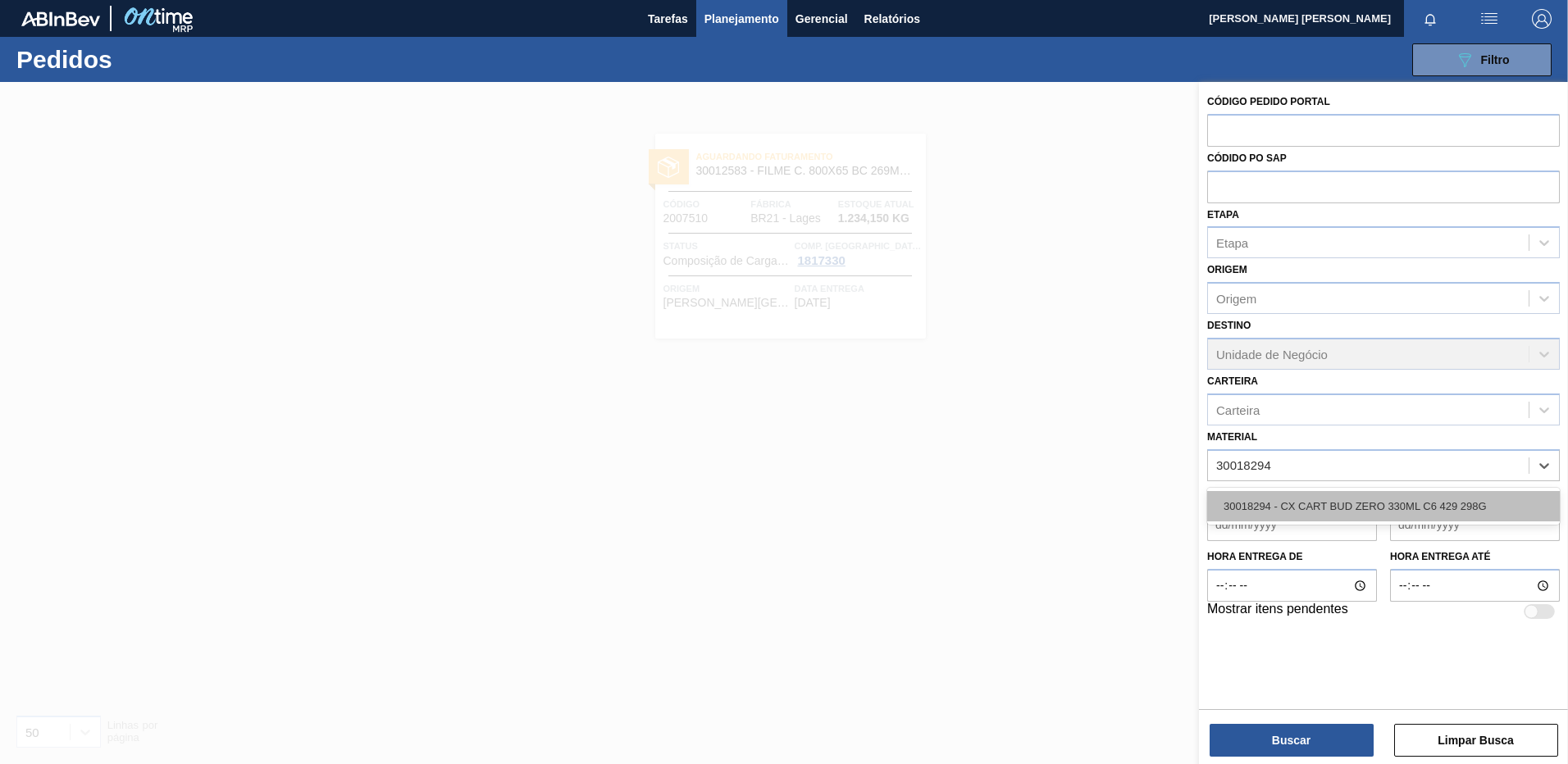
click at [1349, 510] on div "30018294 - CX CART BUD ZERO 330ML C6 429 298G" at bounding box center [1383, 506] width 352 height 31
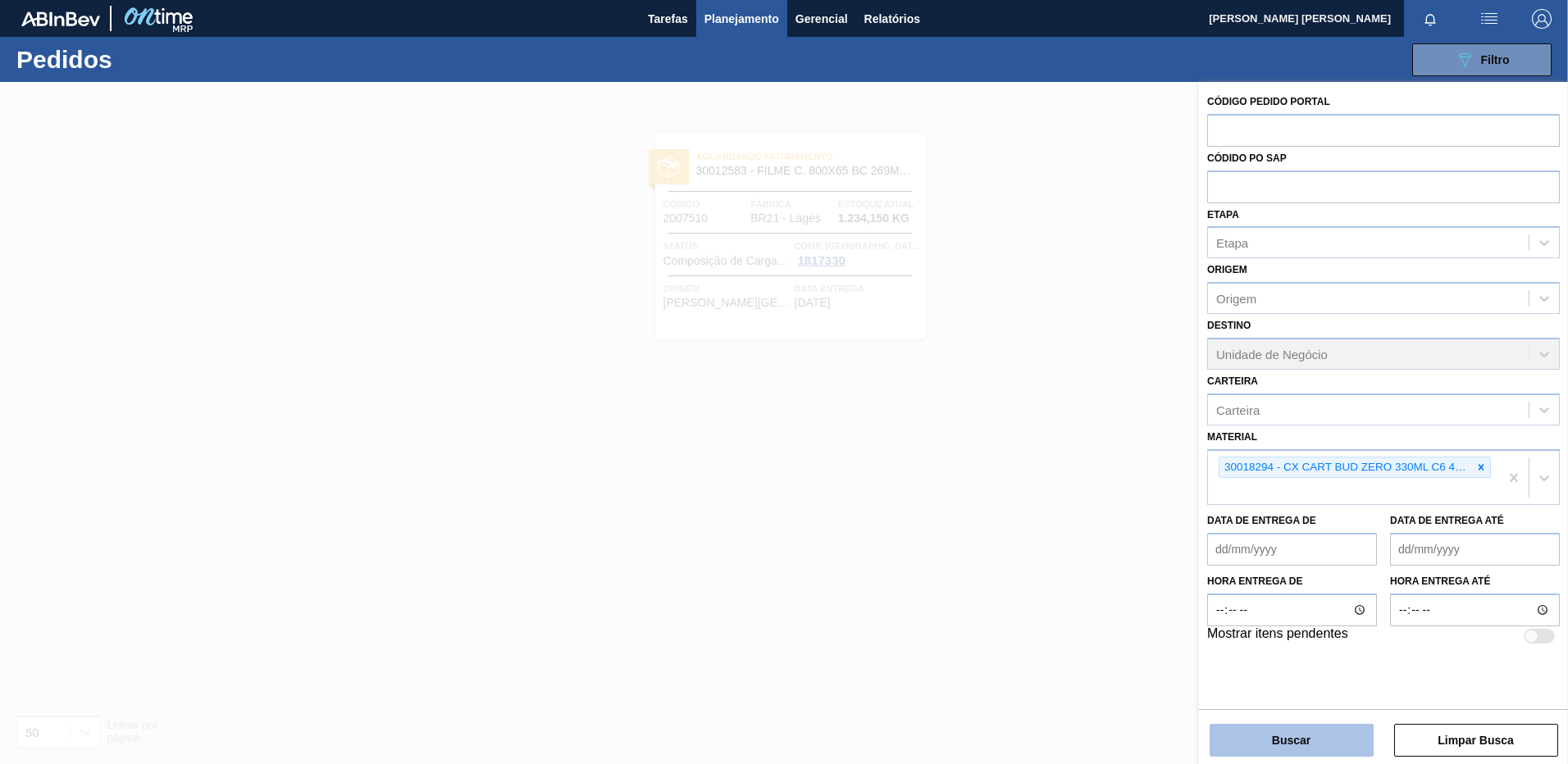
click at [1296, 745] on button "Buscar" at bounding box center [1291, 740] width 164 height 33
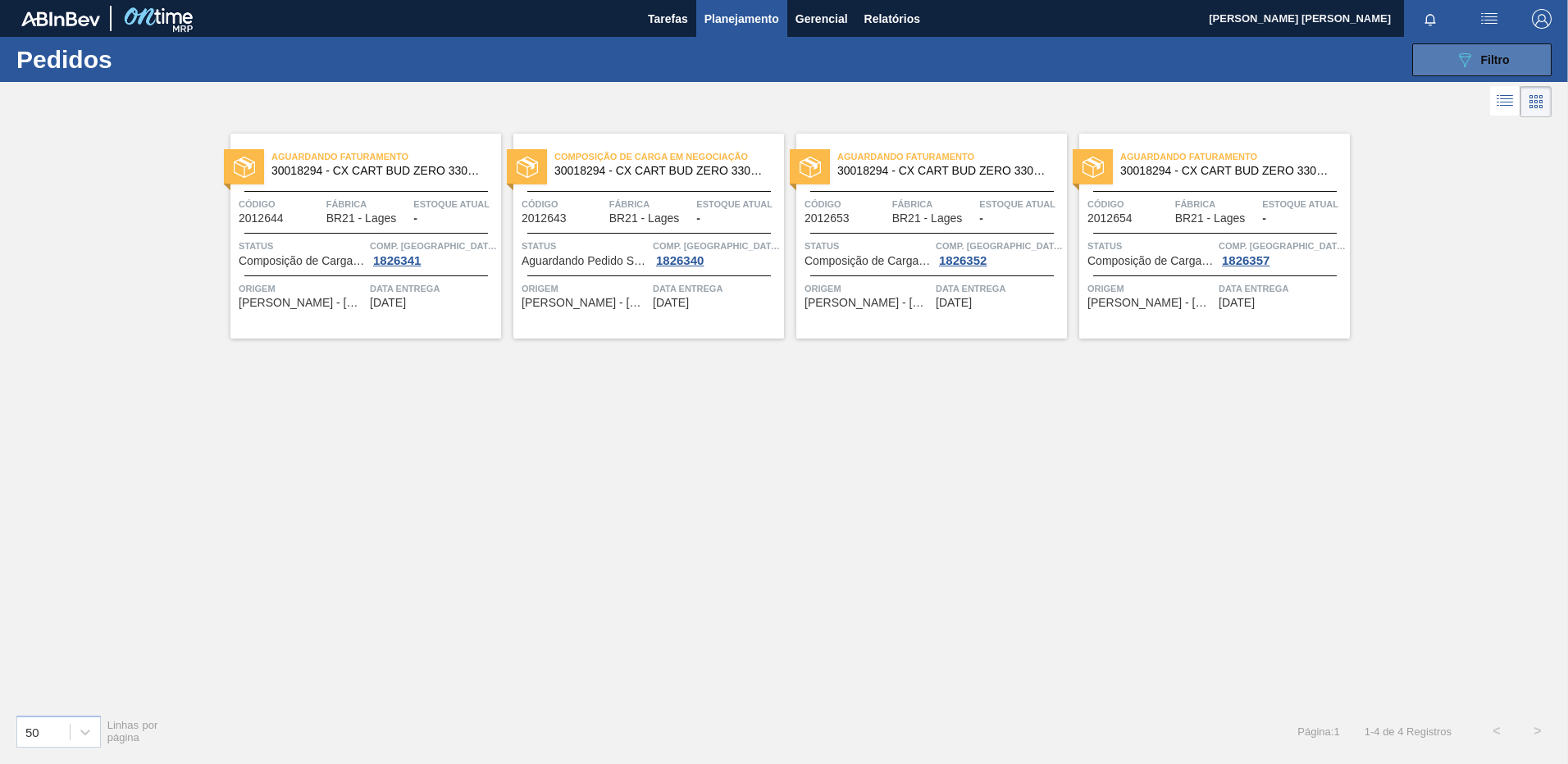
click at [1520, 51] on button "089F7B8B-B2A5-4AFE-B5C0-19BA573D28AC Filtro" at bounding box center [1482, 60] width 140 height 33
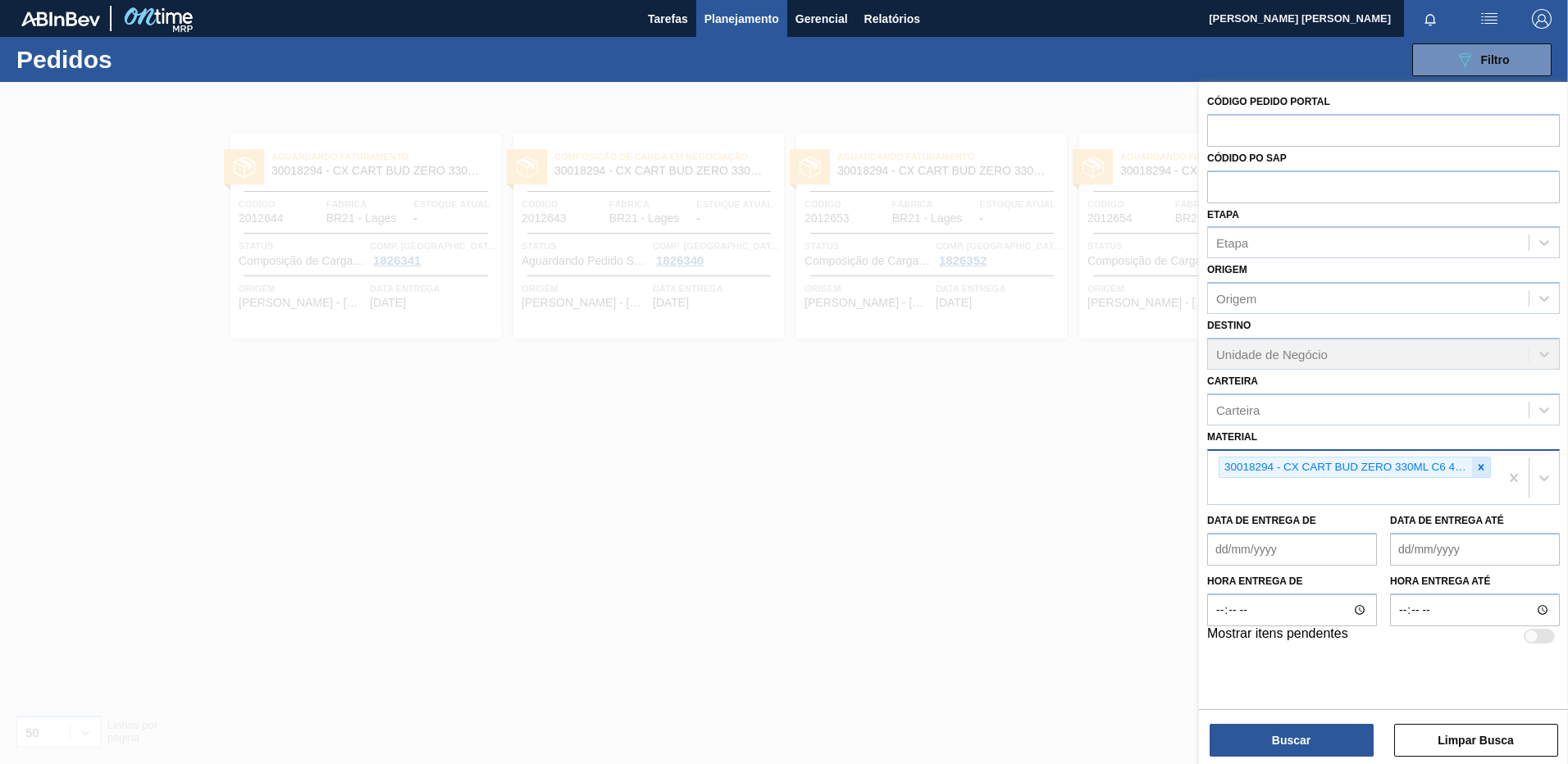
click at [1482, 469] on icon at bounding box center [1480, 467] width 11 height 11
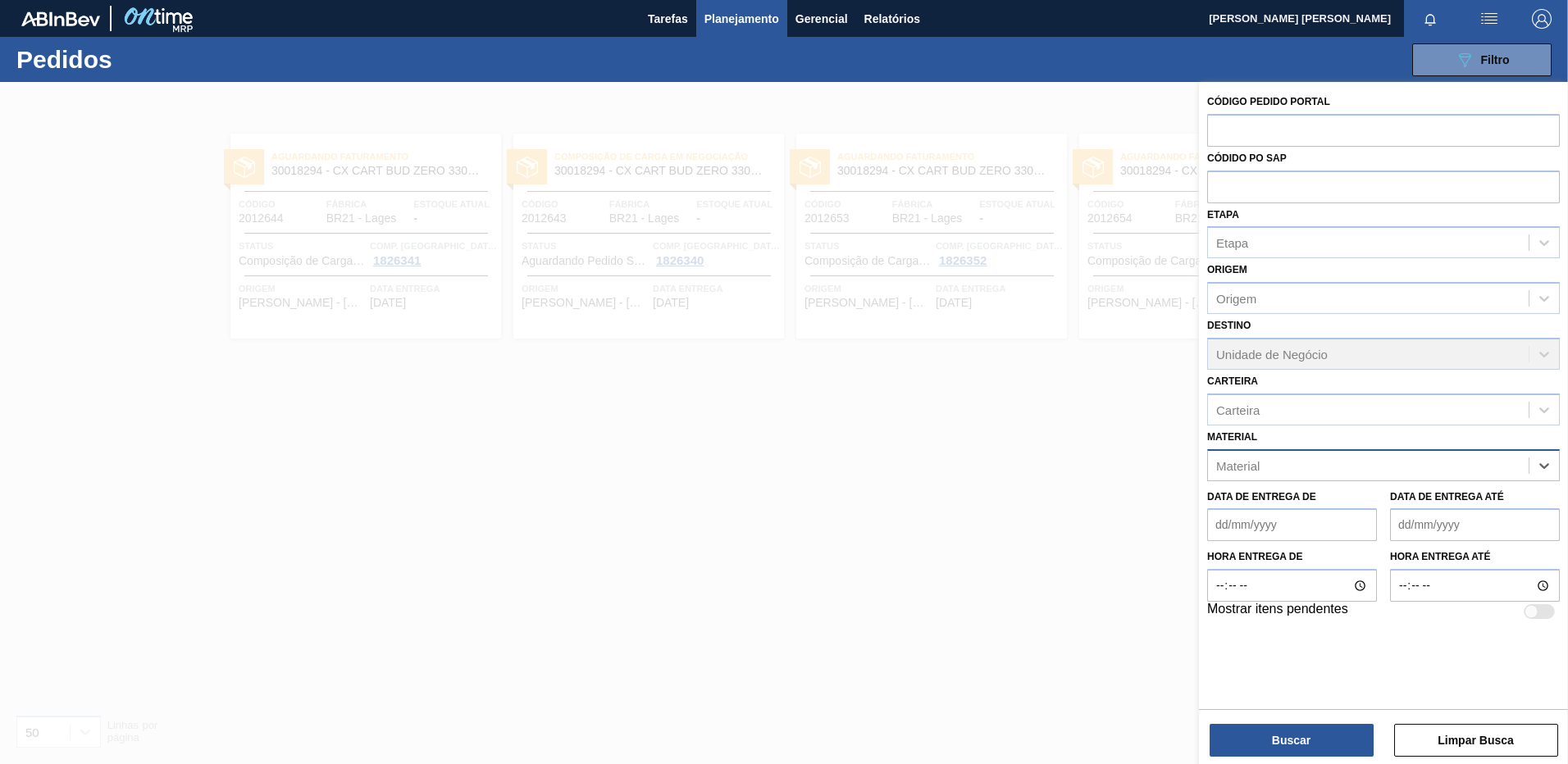
paste input "30003359"
type input "30003359"
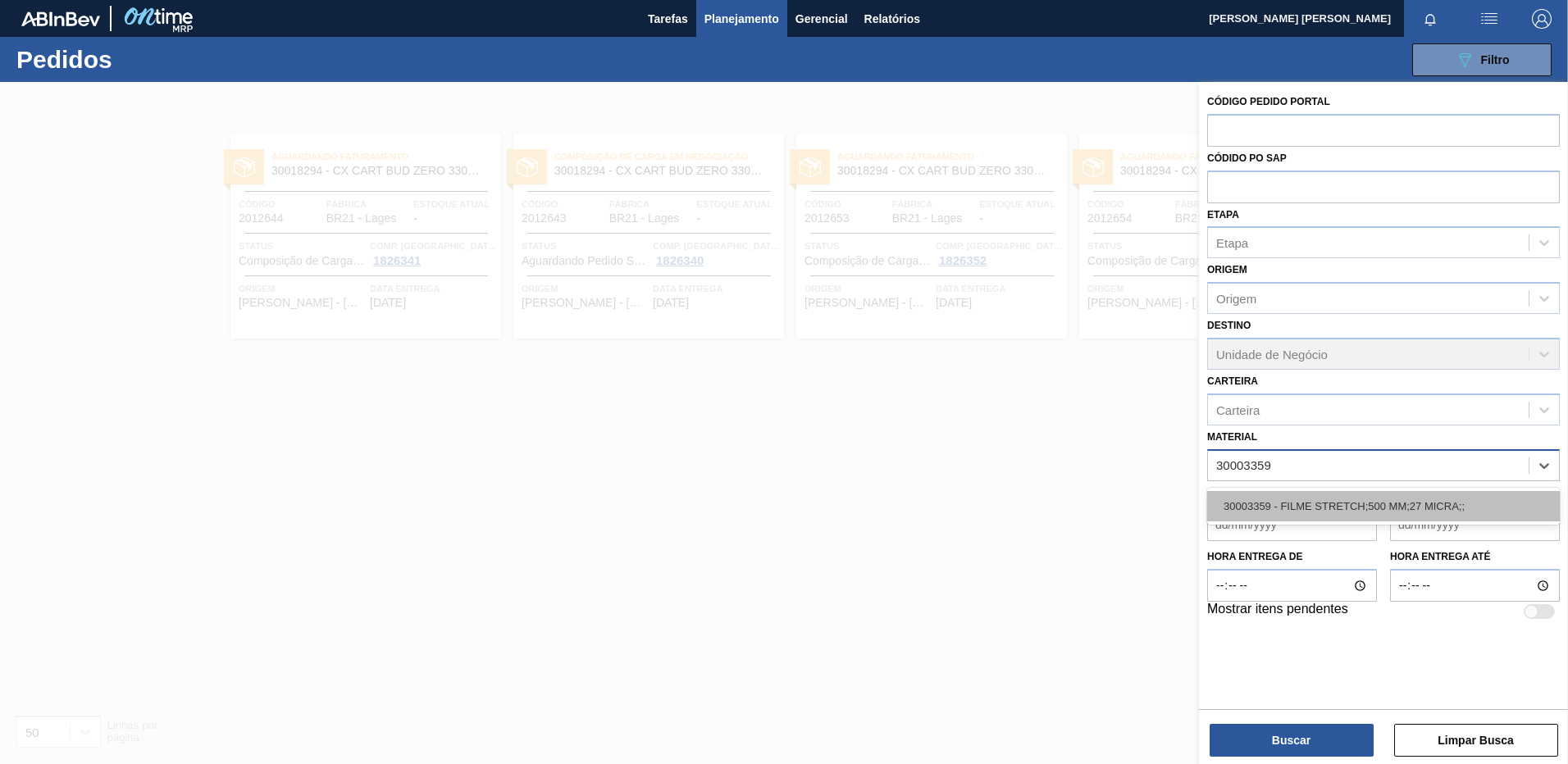
click at [1355, 509] on div "30003359 - FILME STRETCH;500 MM;27 MICRA;;" at bounding box center [1383, 506] width 352 height 31
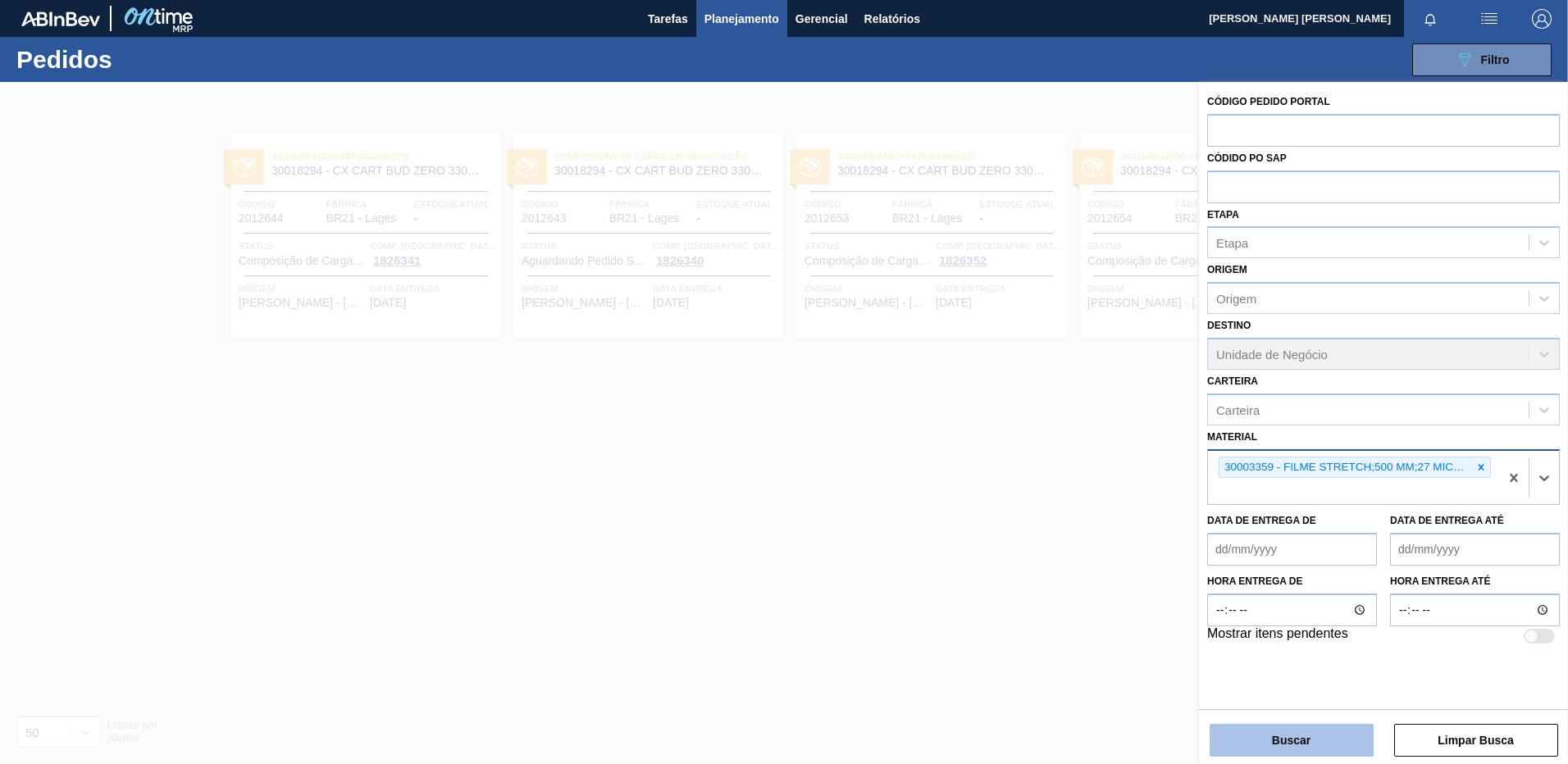
click at [1316, 735] on button "Buscar" at bounding box center [1291, 740] width 164 height 33
